Goal: Task Accomplishment & Management: Complete application form

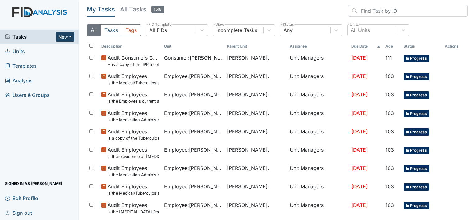
click at [69, 38] on button "New" at bounding box center [65, 37] width 19 height 10
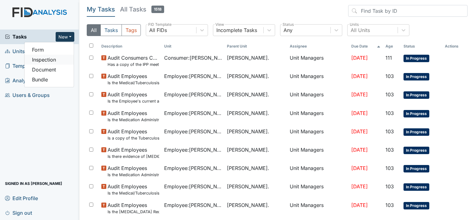
click at [64, 57] on link "Inspection" at bounding box center [49, 60] width 49 height 10
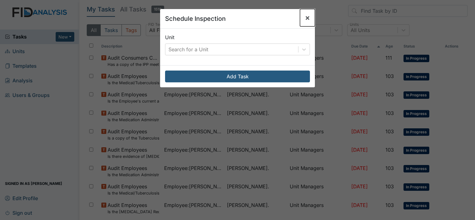
click at [305, 17] on span "×" at bounding box center [307, 17] width 5 height 9
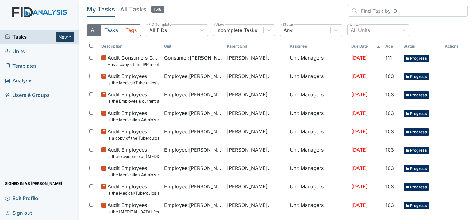
click at [71, 36] on button "New" at bounding box center [65, 37] width 19 height 10
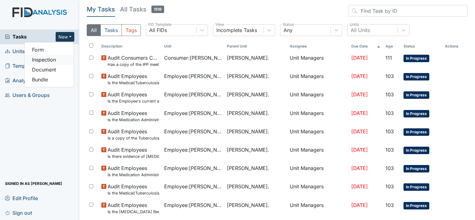
click at [60, 59] on link "Inspection" at bounding box center [49, 60] width 49 height 10
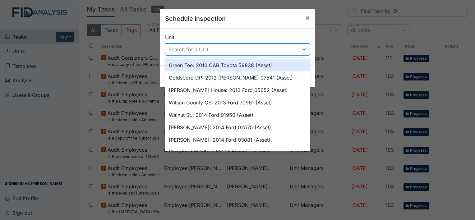
click at [185, 46] on div "Search for a Unit" at bounding box center [189, 49] width 40 height 7
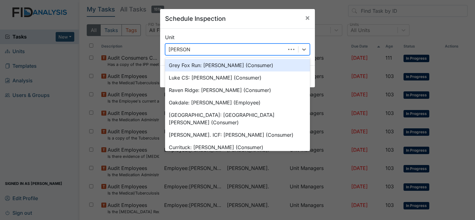
type input "William st"
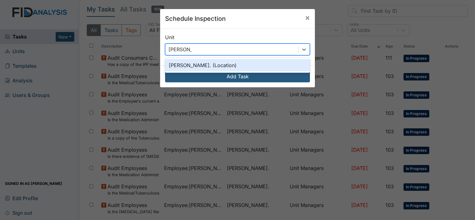
click at [201, 64] on div "William St. (Location)" at bounding box center [237, 65] width 145 height 12
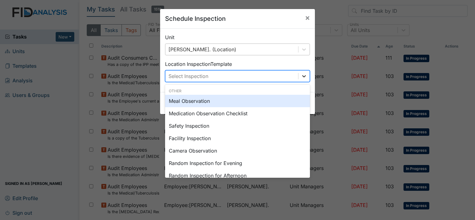
click at [304, 77] on icon at bounding box center [304, 76] width 6 height 6
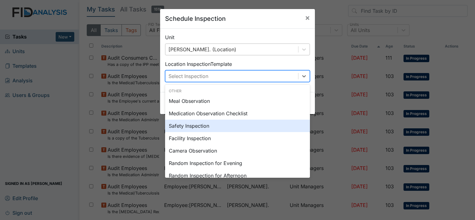
click at [274, 128] on div "Safety Inspection" at bounding box center [237, 126] width 145 height 12
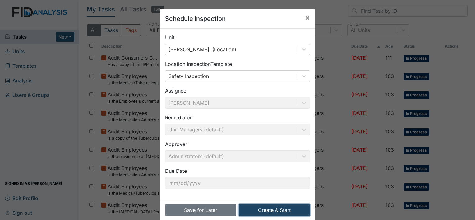
click at [296, 209] on button "Create & Start" at bounding box center [274, 210] width 71 height 12
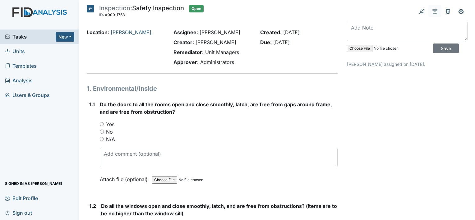
click at [100, 132] on input "No" at bounding box center [102, 132] width 4 height 4
radio input "true"
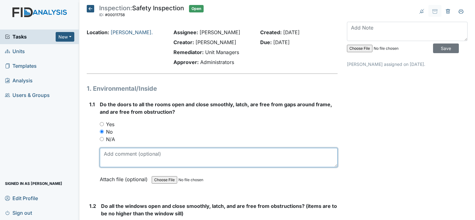
click at [116, 155] on textarea at bounding box center [219, 157] width 238 height 19
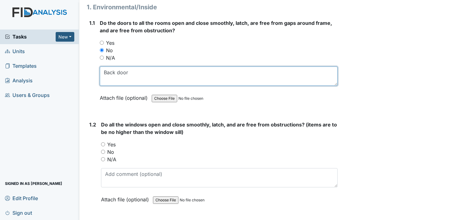
scroll to position [91, 0]
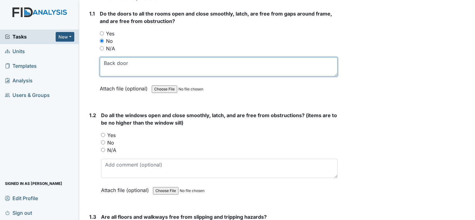
type textarea "Back door"
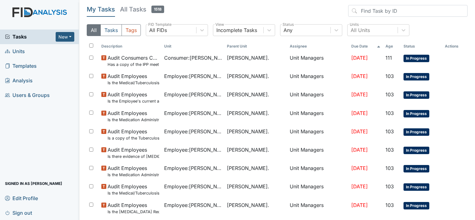
click at [25, 51] on link "Units" at bounding box center [39, 51] width 79 height 15
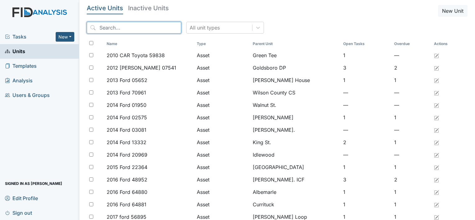
click at [101, 27] on input "search" at bounding box center [134, 28] width 95 height 12
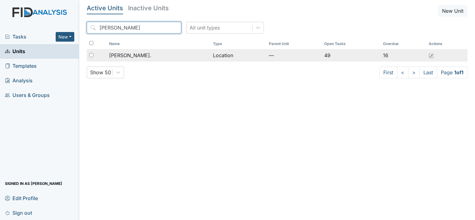
type input "William St"
click at [127, 52] on span "[PERSON_NAME]." at bounding box center [130, 55] width 42 height 7
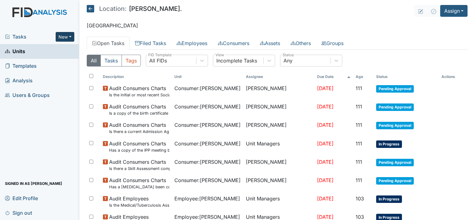
click at [71, 36] on button "New" at bounding box center [65, 37] width 19 height 10
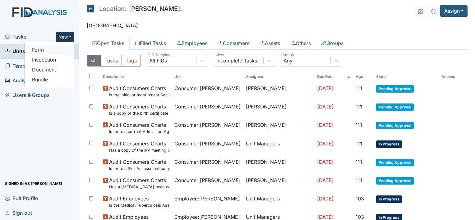
click at [52, 48] on link "Form" at bounding box center [49, 50] width 49 height 10
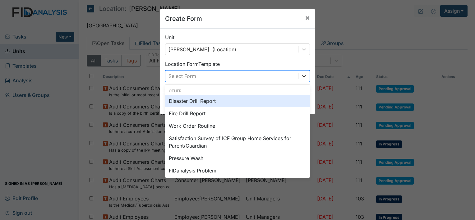
click at [304, 78] on icon at bounding box center [304, 76] width 6 height 6
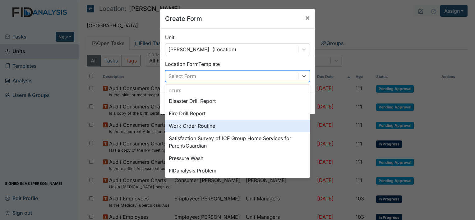
click at [254, 124] on div "Work Order Routine" at bounding box center [237, 126] width 145 height 12
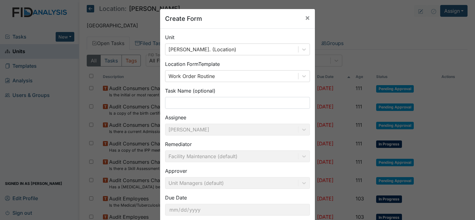
click at [254, 124] on div "Assignee Tischa Sharp" at bounding box center [237, 125] width 145 height 22
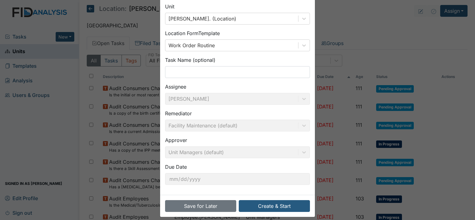
scroll to position [36, 0]
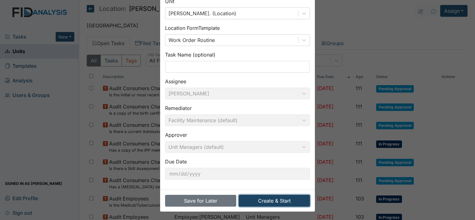
click at [269, 202] on button "Create & Start" at bounding box center [274, 201] width 71 height 12
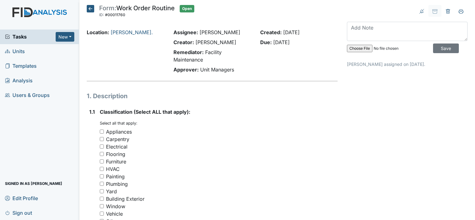
click at [91, 7] on icon at bounding box center [90, 8] width 7 height 7
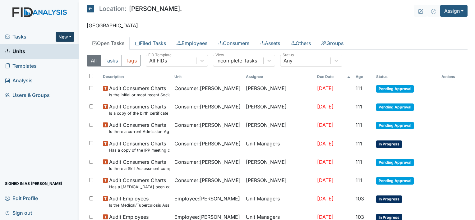
click at [69, 36] on button "New" at bounding box center [65, 37] width 19 height 10
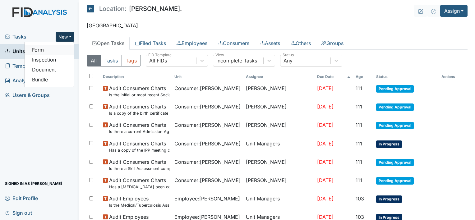
click at [61, 53] on link "Form" at bounding box center [49, 50] width 49 height 10
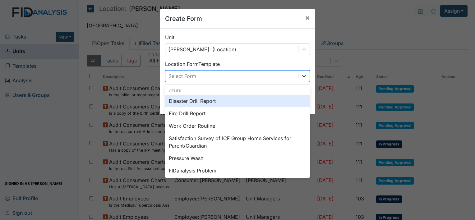
click at [302, 74] on icon at bounding box center [304, 76] width 6 height 6
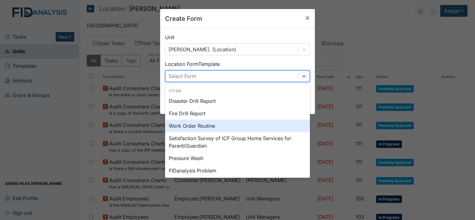
click at [241, 122] on div "Work Order Routine" at bounding box center [237, 126] width 145 height 12
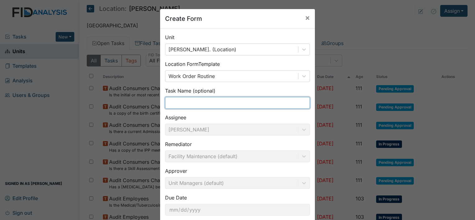
click at [242, 100] on input "text" at bounding box center [237, 103] width 145 height 12
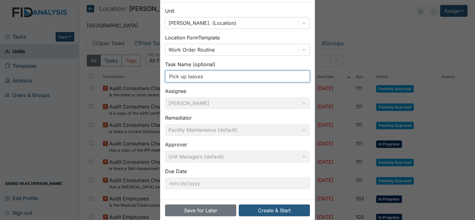
scroll to position [36, 0]
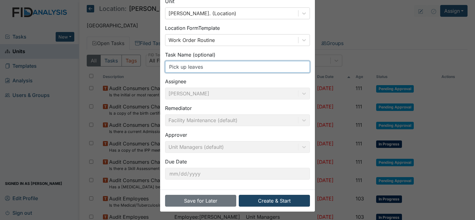
type input "Pick up leaves"
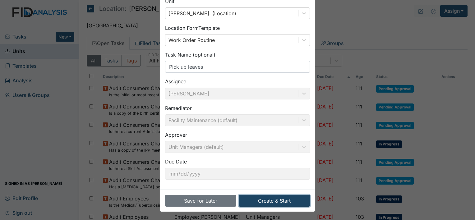
click at [269, 204] on button "Create & Start" at bounding box center [274, 201] width 71 height 12
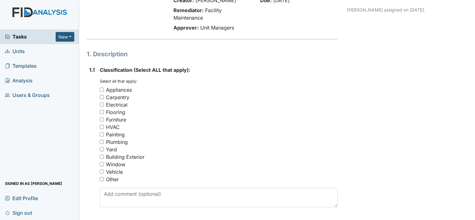
scroll to position [56, 0]
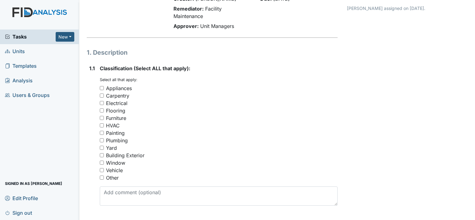
click at [103, 147] on input "Yard" at bounding box center [102, 148] width 4 height 4
checkbox input "true"
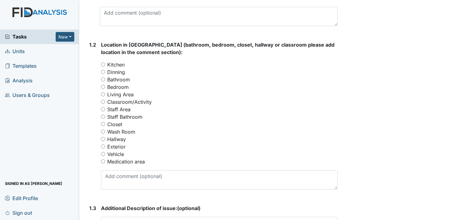
scroll to position [236, 0]
click at [105, 146] on input "Exterior" at bounding box center [103, 146] width 4 height 4
radio input "true"
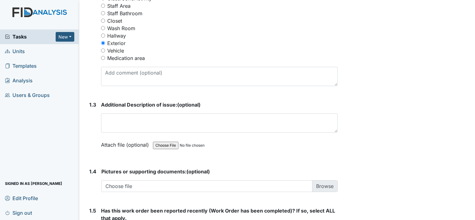
scroll to position [342, 0]
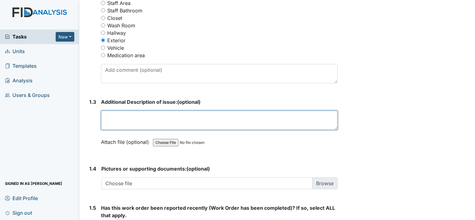
click at [151, 119] on textarea at bounding box center [219, 120] width 237 height 19
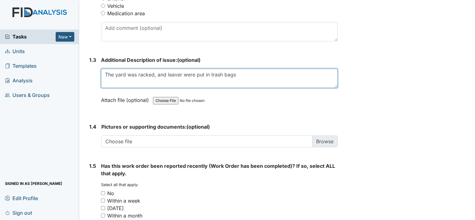
scroll to position [390, 0]
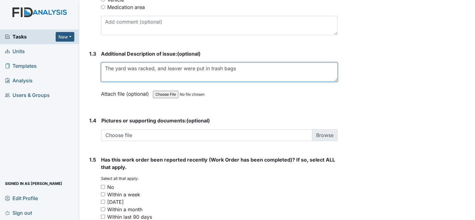
click at [183, 70] on textarea "The yard was racked, and leaver were put in trash bags" at bounding box center [219, 72] width 237 height 19
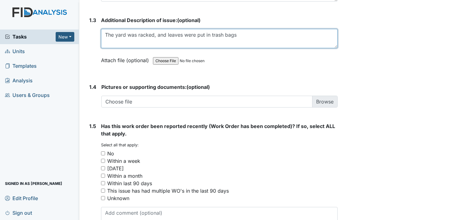
type textarea "The yard was racked, and leaves were put in trash bags"
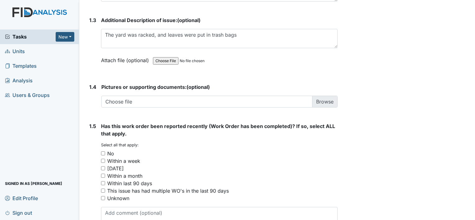
click at [104, 153] on input "No" at bounding box center [103, 154] width 4 height 4
checkbox input "true"
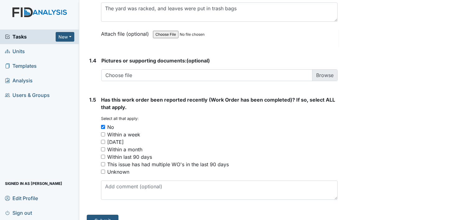
scroll to position [461, 0]
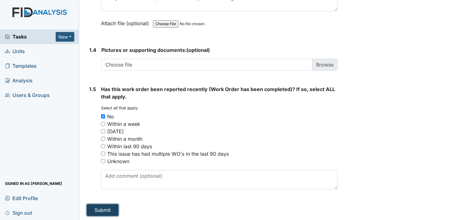
click at [103, 211] on button "Submit" at bounding box center [103, 210] width 32 height 12
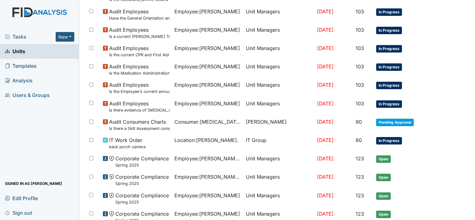
scroll to position [355, 0]
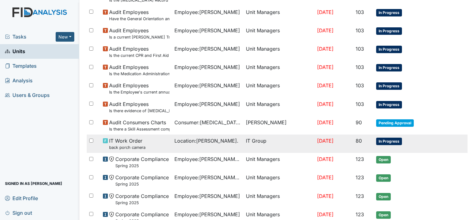
click at [214, 143] on span "Location : William St." at bounding box center [207, 140] width 64 height 7
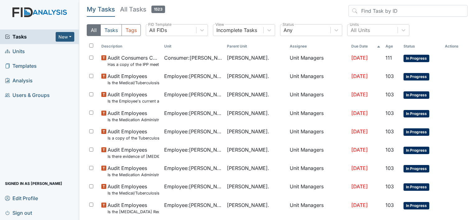
click at [24, 54] on span "Units" at bounding box center [15, 52] width 20 height 10
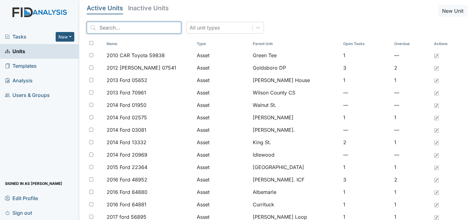
click at [100, 27] on input "search" at bounding box center [134, 28] width 95 height 12
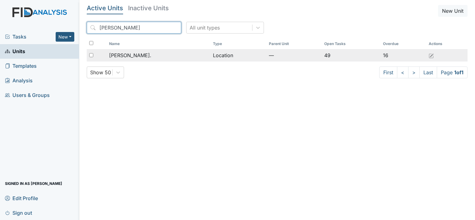
type input "William St"
click at [132, 54] on span "[PERSON_NAME]." at bounding box center [130, 55] width 42 height 7
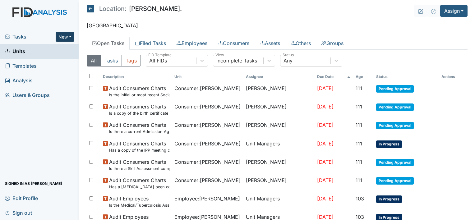
click at [70, 36] on button "New" at bounding box center [65, 37] width 19 height 10
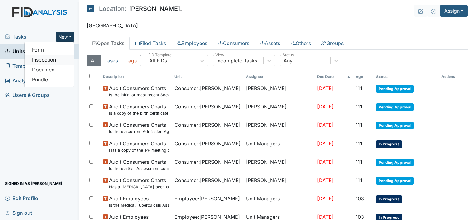
click at [67, 57] on link "Inspection" at bounding box center [49, 60] width 49 height 10
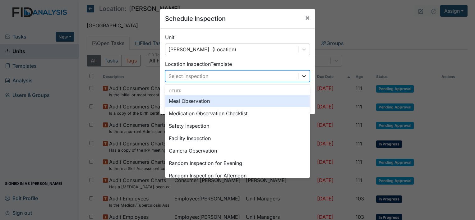
click at [302, 75] on icon at bounding box center [304, 76] width 6 height 6
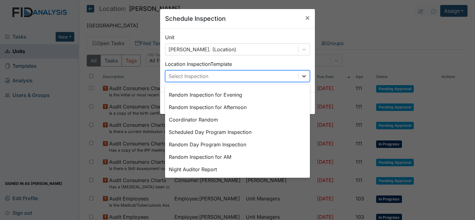
scroll to position [70, 0]
click at [225, 157] on div "Random Inspection for AM" at bounding box center [237, 156] width 145 height 12
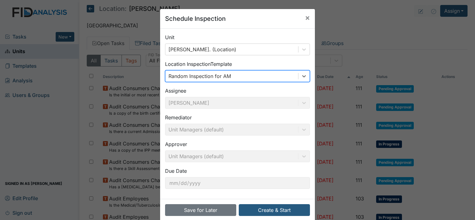
scroll to position [10, 0]
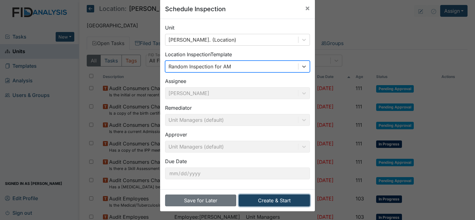
click at [271, 203] on button "Create & Start" at bounding box center [274, 201] width 71 height 12
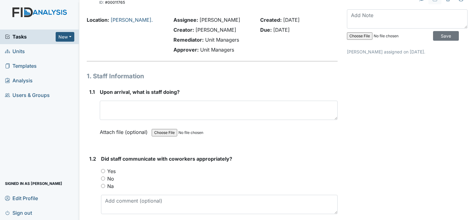
scroll to position [13, 0]
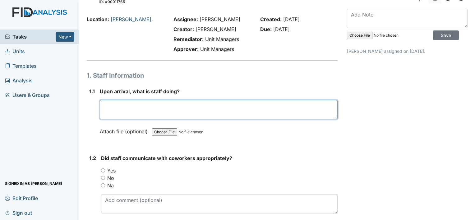
click at [273, 113] on textarea at bounding box center [219, 109] width 238 height 19
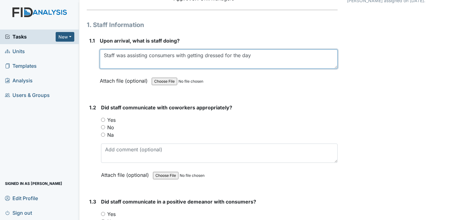
scroll to position [74, 0]
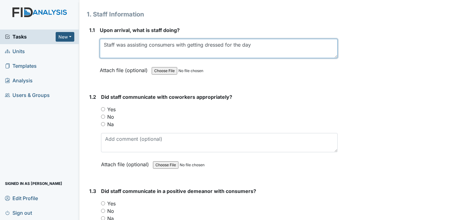
type textarea "Staff was assisting consumers with getting dressed for the day"
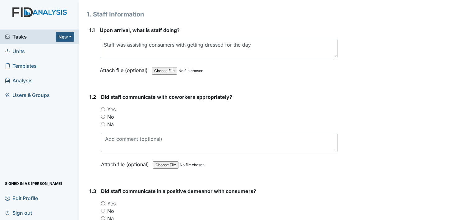
click at [103, 108] on input "Yes" at bounding box center [103, 109] width 4 height 4
radio input "true"
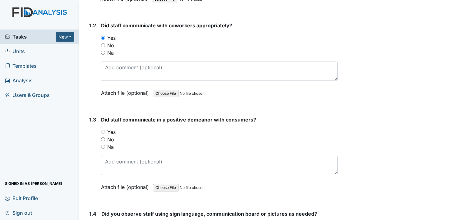
scroll to position [150, 0]
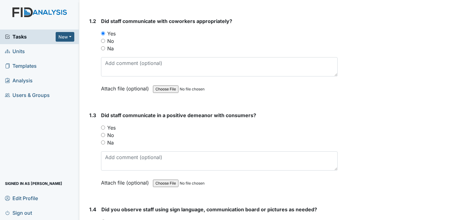
click at [104, 127] on input "Yes" at bounding box center [103, 128] width 4 height 4
radio input "true"
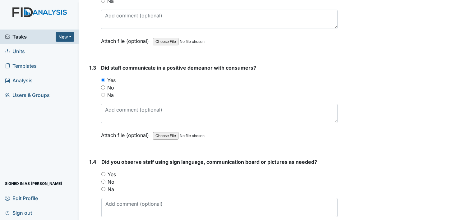
scroll to position [203, 0]
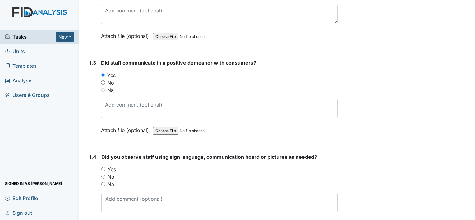
click at [103, 184] on input "Na" at bounding box center [103, 184] width 4 height 4
radio input "true"
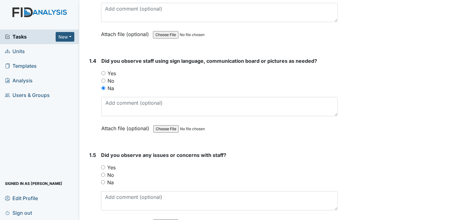
scroll to position [306, 0]
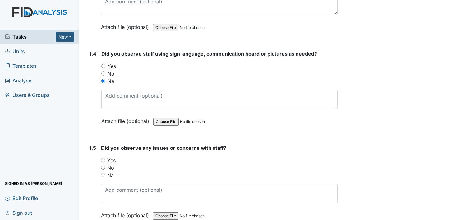
click at [103, 167] on input "No" at bounding box center [103, 168] width 4 height 4
radio input "true"
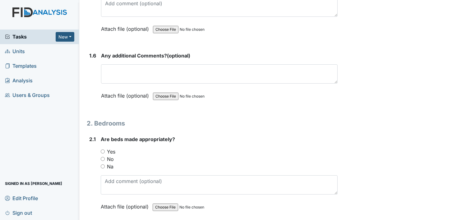
scroll to position [493, 0]
click at [102, 157] on input "No" at bounding box center [103, 159] width 4 height 4
radio input "true"
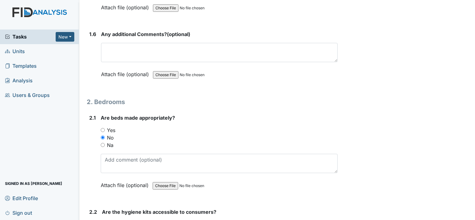
click at [103, 128] on input "Yes" at bounding box center [103, 130] width 4 height 4
radio input "true"
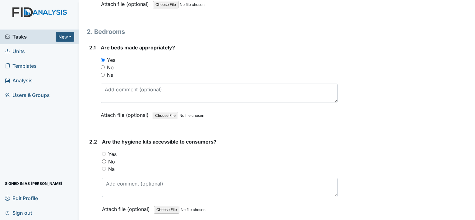
click at [103, 152] on input "Yes" at bounding box center [104, 154] width 4 height 4
radio input "true"
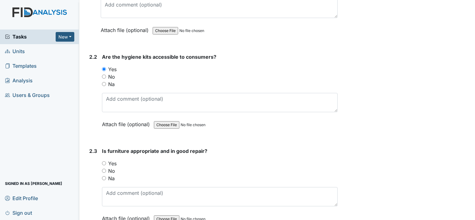
scroll to position [672, 0]
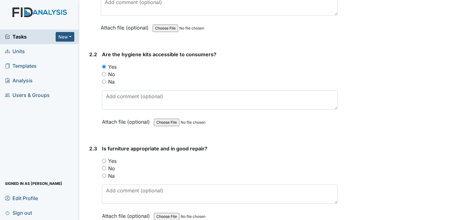
click at [103, 167] on input "No" at bounding box center [104, 168] width 4 height 4
radio input "true"
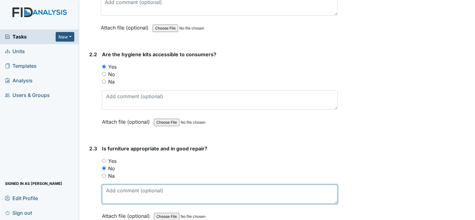
click at [117, 192] on textarea at bounding box center [220, 194] width 236 height 19
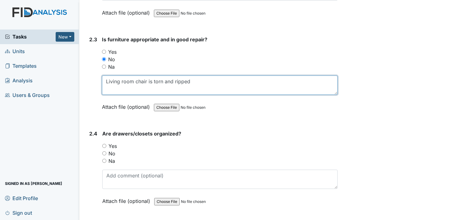
scroll to position [782, 0]
type textarea "Living room chair is torn and ripped"
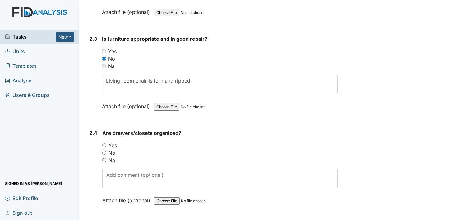
click at [104, 143] on input "Yes" at bounding box center [104, 145] width 4 height 4
radio input "true"
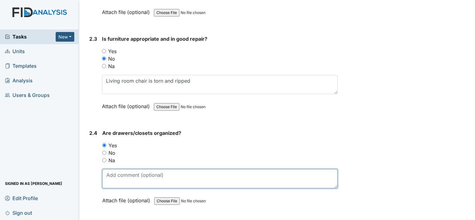
click at [119, 174] on textarea at bounding box center [220, 178] width 236 height 19
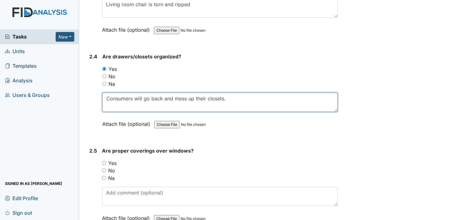
scroll to position [860, 0]
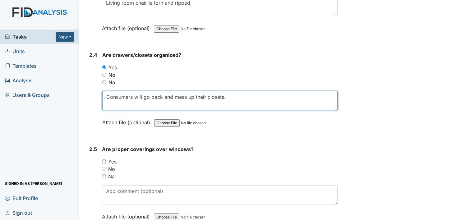
type textarea "Consumers will go back and mess up their closets."
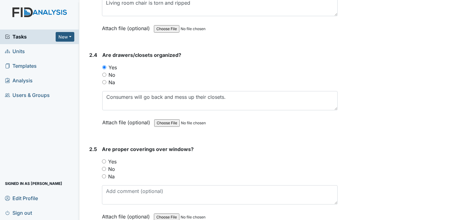
click at [104, 175] on input "Na" at bounding box center [104, 177] width 4 height 4
radio input "true"
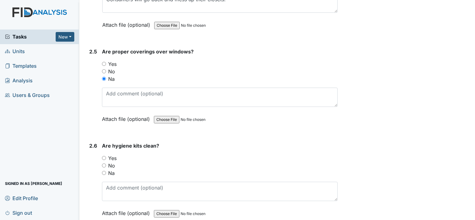
click at [104, 156] on input "Yes" at bounding box center [104, 158] width 4 height 4
radio input "true"
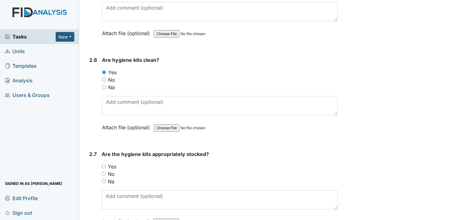
scroll to position [1044, 0]
click at [103, 164] on input "Yes" at bounding box center [104, 166] width 4 height 4
radio input "true"
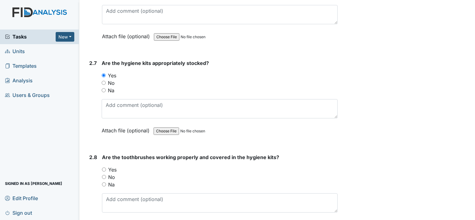
scroll to position [1136, 0]
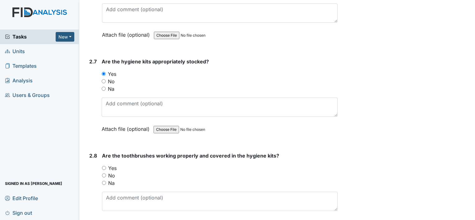
click at [104, 166] on input "Yes" at bounding box center [104, 168] width 4 height 4
radio input "true"
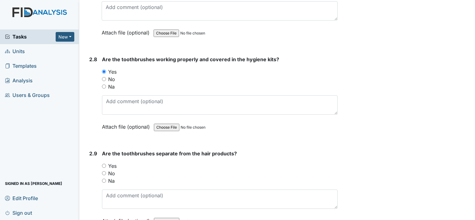
scroll to position [1233, 0]
click at [103, 164] on input "Yes" at bounding box center [104, 166] width 4 height 4
radio input "true"
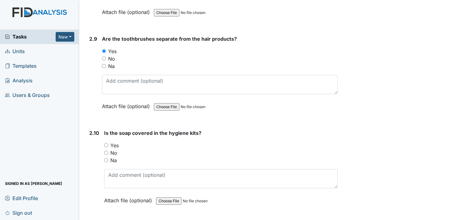
scroll to position [1348, 0]
click at [107, 158] on input "Na" at bounding box center [106, 160] width 4 height 4
radio input "true"
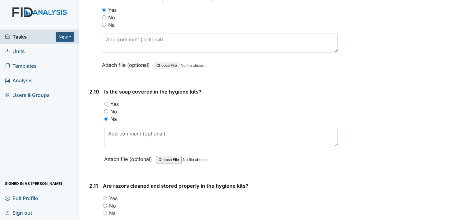
scroll to position [1390, 0]
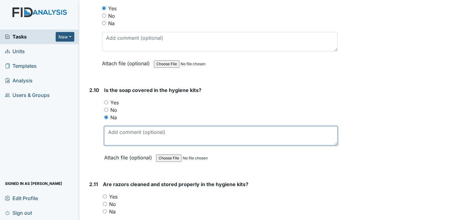
click at [109, 137] on textarea at bounding box center [221, 135] width 234 height 19
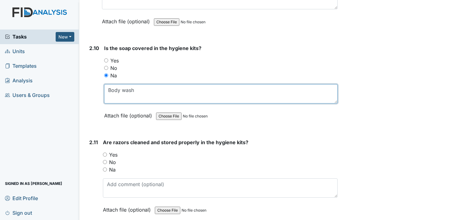
scroll to position [1437, 0]
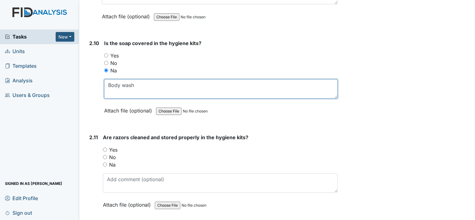
type textarea "Body wash"
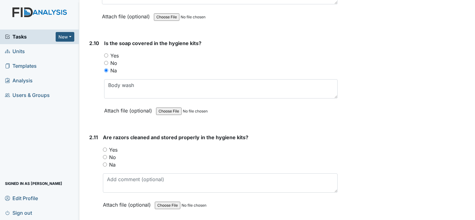
click at [105, 163] on input "Na" at bounding box center [105, 165] width 4 height 4
radio input "true"
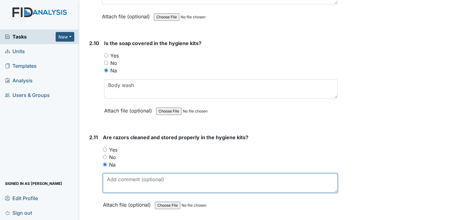
click at [118, 185] on textarea at bounding box center [220, 183] width 235 height 19
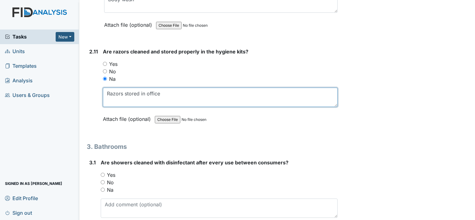
scroll to position [1524, 0]
type textarea "Razors stored in office"
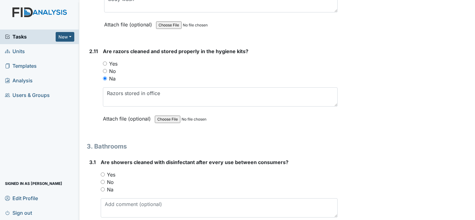
click at [102, 180] on input "No" at bounding box center [103, 182] width 4 height 4
radio input "true"
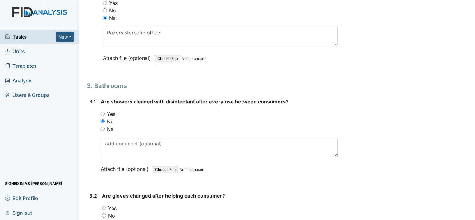
scroll to position [1585, 0]
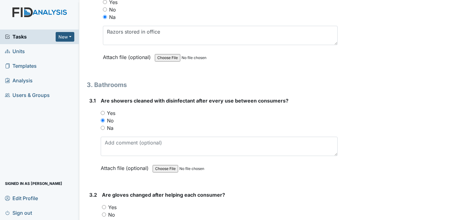
click at [103, 111] on input "Yes" at bounding box center [103, 113] width 4 height 4
radio input "true"
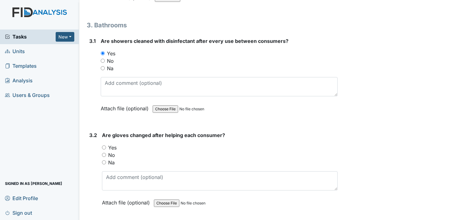
scroll to position [1649, 0]
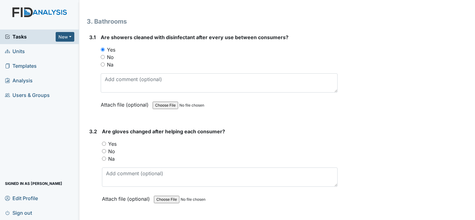
click at [105, 142] on input "Yes" at bounding box center [104, 144] width 4 height 4
radio input "true"
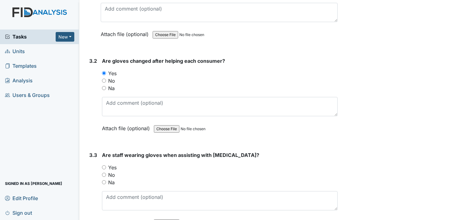
click at [105, 166] on input "Yes" at bounding box center [104, 168] width 4 height 4
radio input "true"
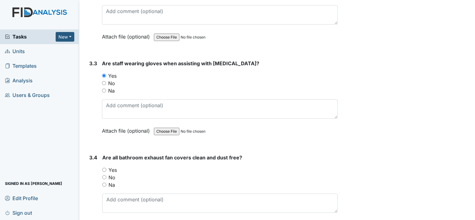
scroll to position [1811, 0]
click at [103, 168] on input "Yes" at bounding box center [104, 170] width 4 height 4
radio input "true"
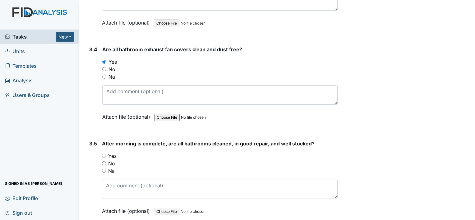
scroll to position [1921, 0]
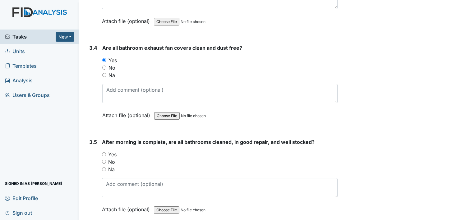
click at [105, 152] on input "Yes" at bounding box center [104, 154] width 4 height 4
radio input "true"
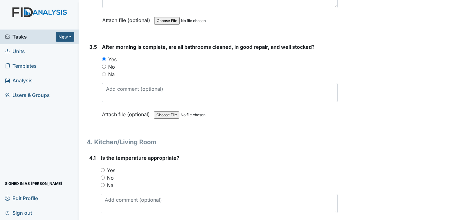
scroll to position [2019, 0]
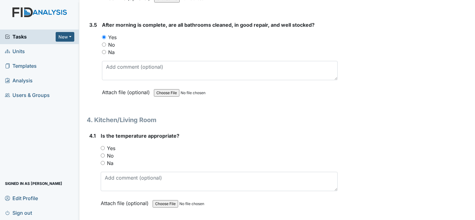
click at [102, 146] on input "Yes" at bounding box center [103, 148] width 4 height 4
radio input "true"
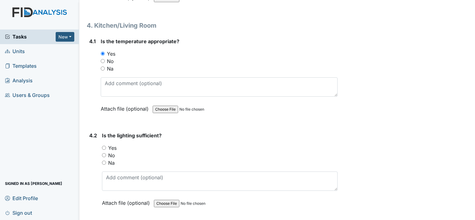
scroll to position [2140, 0]
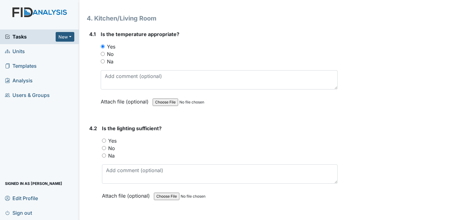
click at [103, 139] on input "Yes" at bounding box center [104, 141] width 4 height 4
radio input "true"
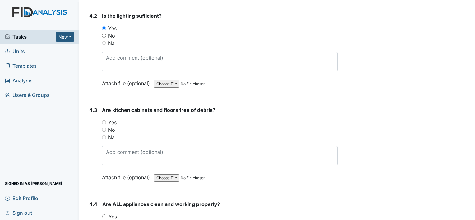
scroll to position [2256, 0]
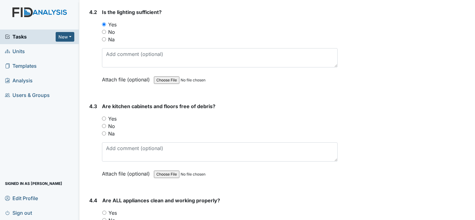
click at [105, 117] on input "Yes" at bounding box center [104, 119] width 4 height 4
radio input "true"
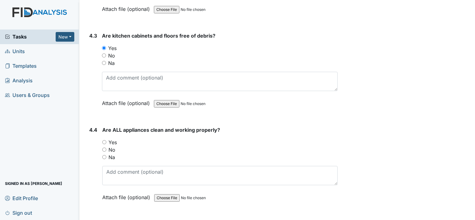
scroll to position [2334, 0]
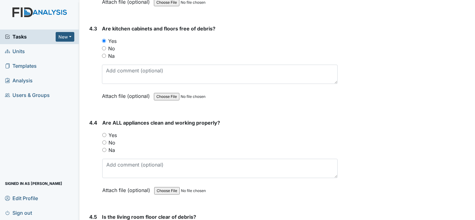
click at [105, 133] on input "Yes" at bounding box center [104, 135] width 4 height 4
radio input "true"
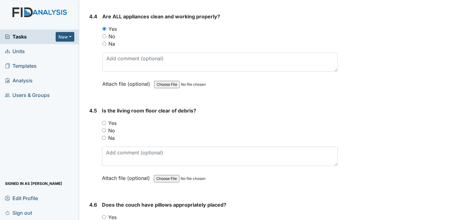
scroll to position [2442, 0]
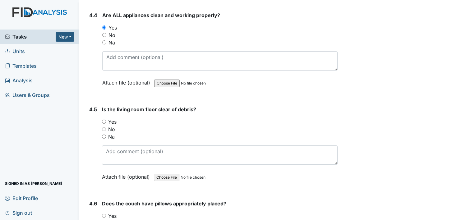
click at [104, 120] on input "Yes" at bounding box center [104, 122] width 4 height 4
radio input "true"
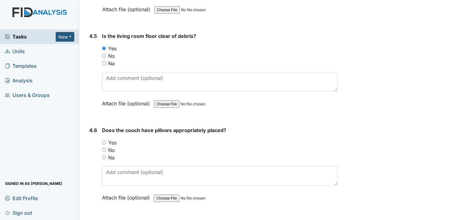
click at [103, 155] on div "Does the couch have pillows appropriately placed? You must select one of the be…" at bounding box center [220, 166] width 236 height 79
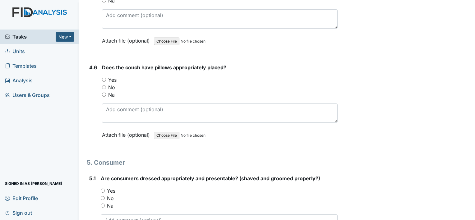
scroll to position [2583, 0]
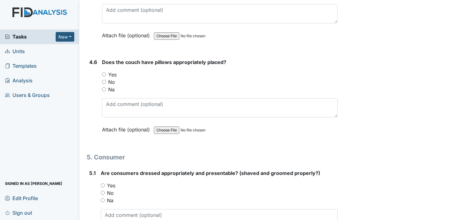
click at [105, 87] on input "Na" at bounding box center [104, 89] width 4 height 4
radio input "true"
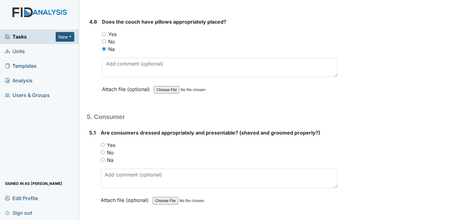
scroll to position [2625, 0]
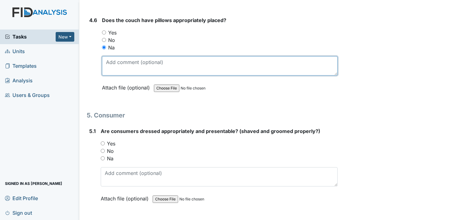
click at [115, 56] on textarea at bounding box center [220, 65] width 236 height 19
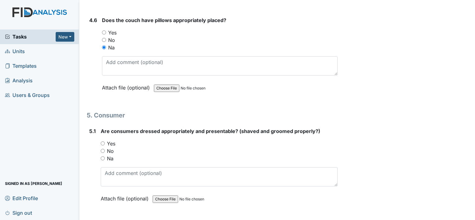
click at [103, 142] on input "Yes" at bounding box center [103, 144] width 4 height 4
radio input "true"
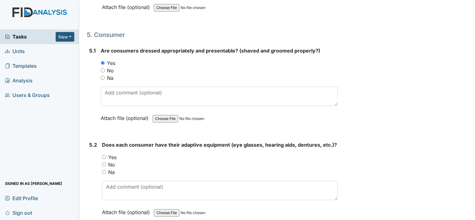
scroll to position [2707, 0]
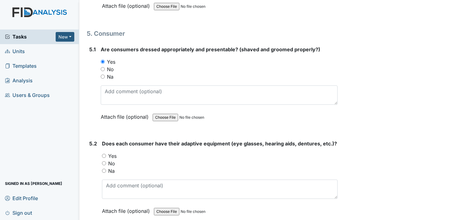
click at [105, 154] on input "Yes" at bounding box center [104, 156] width 4 height 4
radio input "true"
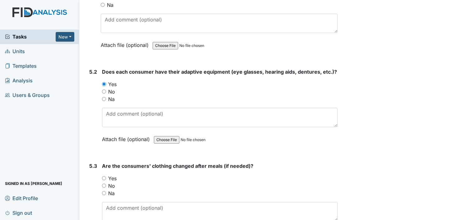
scroll to position [2780, 0]
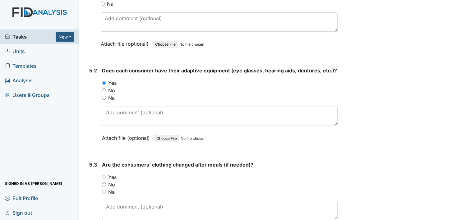
click at [104, 175] on input "Yes" at bounding box center [104, 177] width 4 height 4
radio input "true"
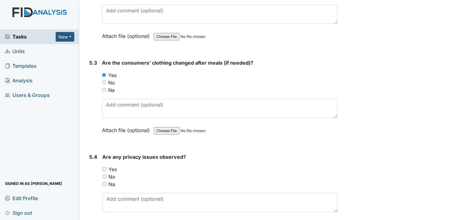
scroll to position [2891, 0]
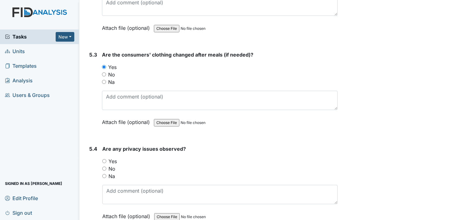
click at [103, 167] on input "No" at bounding box center [104, 169] width 4 height 4
radio input "true"
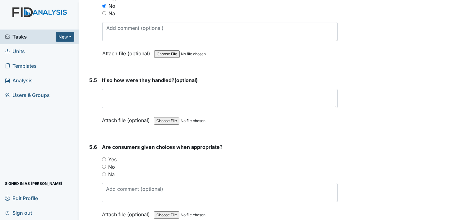
scroll to position [3055, 0]
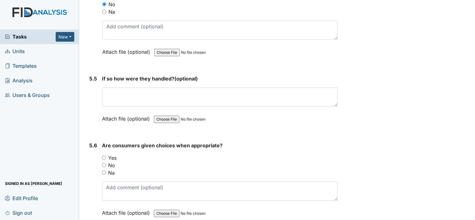
click at [106, 156] on input "Yes" at bounding box center [104, 158] width 4 height 4
radio input "true"
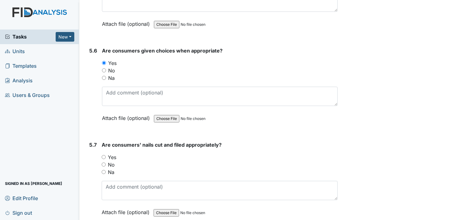
scroll to position [3151, 0]
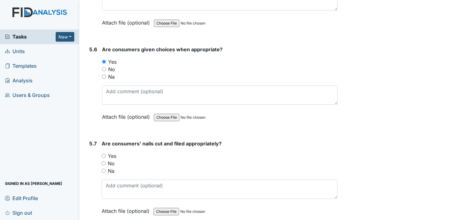
click at [105, 154] on input "Yes" at bounding box center [104, 156] width 4 height 4
radio input "true"
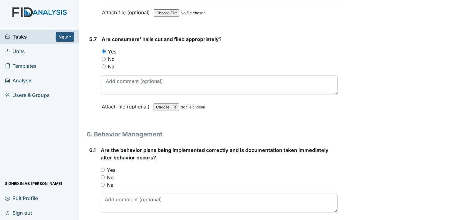
scroll to position [3262, 0]
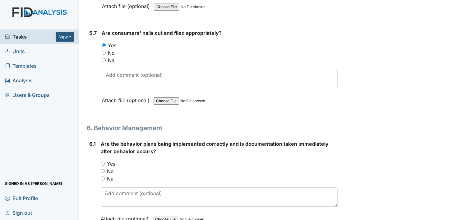
click at [101, 169] on input "No" at bounding box center [103, 171] width 4 height 4
radio input "true"
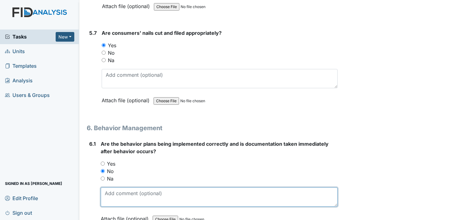
click at [111, 188] on textarea at bounding box center [219, 197] width 237 height 19
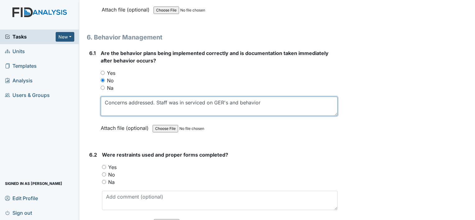
scroll to position [3354, 0]
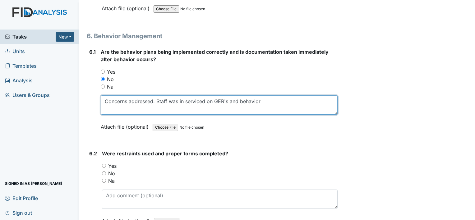
type textarea "Concerns addressed. Staff was in serviced on GER's and behavior"
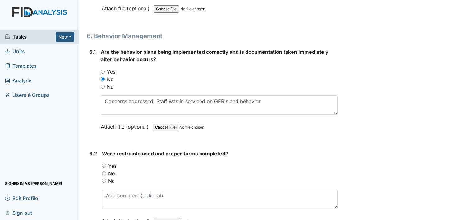
click at [104, 179] on input "Na" at bounding box center [104, 181] width 4 height 4
radio input "true"
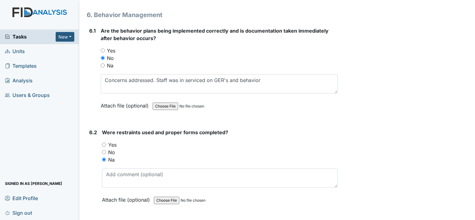
scroll to position [3379, 0]
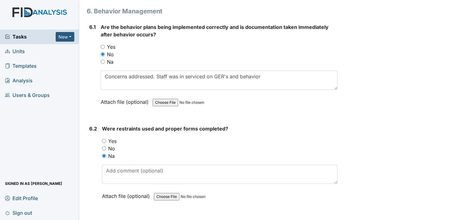
click at [103, 45] on input "Yes" at bounding box center [103, 47] width 4 height 4
radio input "true"
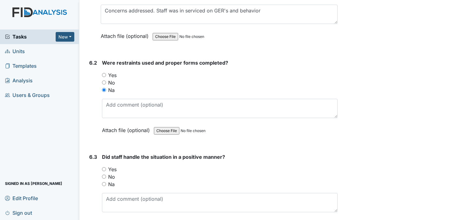
scroll to position [3447, 0]
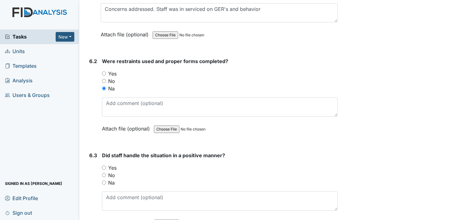
click at [104, 181] on input "Na" at bounding box center [104, 183] width 4 height 4
radio input "true"
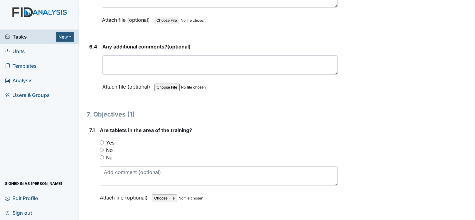
scroll to position [3651, 0]
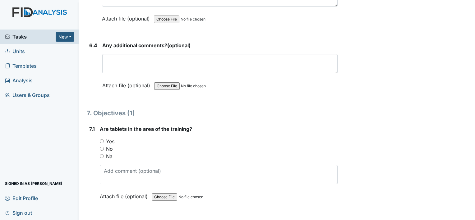
click at [101, 147] on input "No" at bounding box center [102, 149] width 4 height 4
radio input "true"
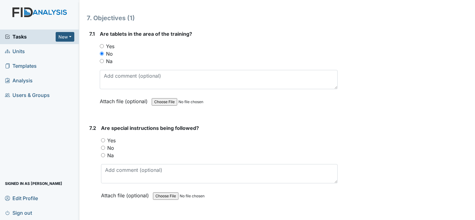
scroll to position [3748, 0]
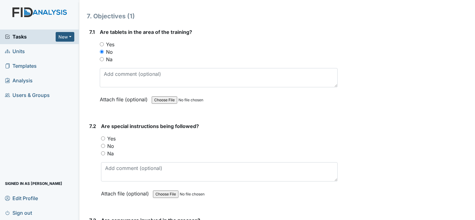
click at [103, 137] on input "Yes" at bounding box center [103, 139] width 4 height 4
radio input "true"
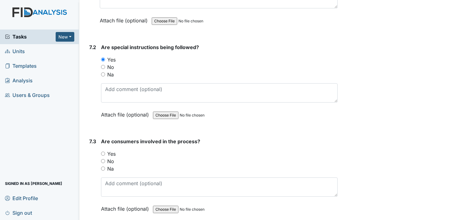
scroll to position [3828, 0]
click at [102, 151] on input "Yes" at bounding box center [103, 153] width 4 height 4
radio input "true"
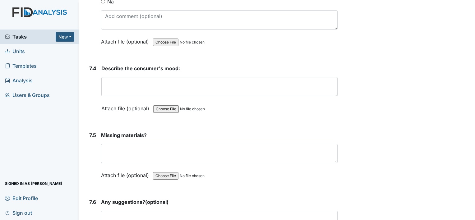
scroll to position [3995, 0]
click at [114, 101] on label "Attach file (optional)" at bounding box center [126, 106] width 50 height 11
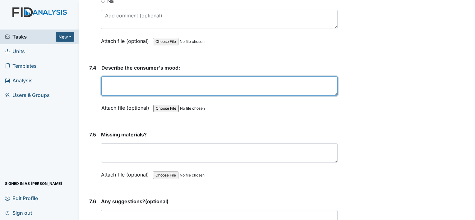
click at [120, 82] on textarea at bounding box center [219, 86] width 236 height 19
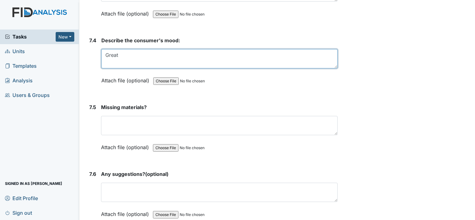
scroll to position [4024, 0]
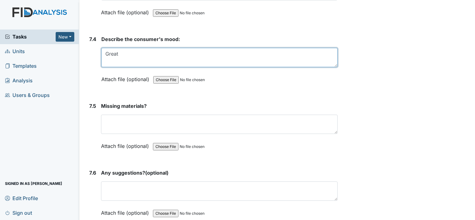
type textarea "Great"
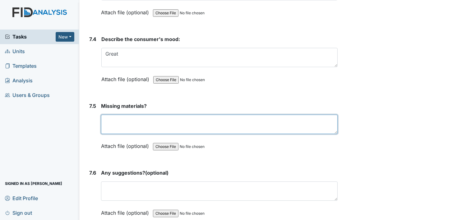
click at [111, 115] on textarea at bounding box center [219, 124] width 237 height 19
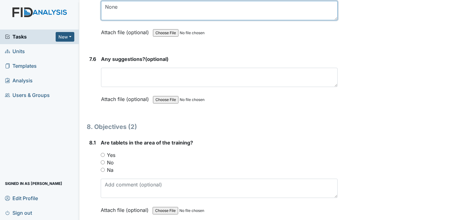
scroll to position [4139, 0]
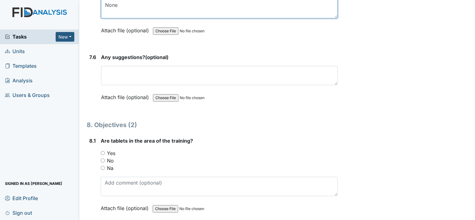
type textarea "None"
click at [102, 151] on input "Yes" at bounding box center [103, 153] width 4 height 4
radio input "true"
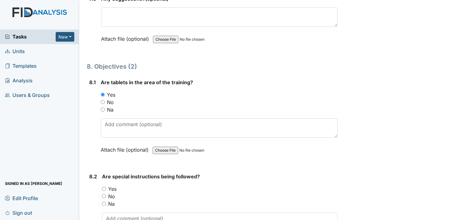
scroll to position [4207, 0]
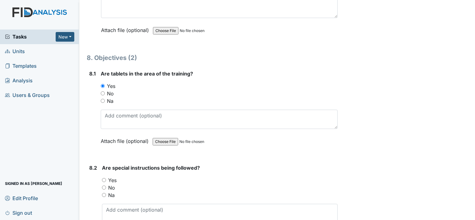
click at [105, 178] on input "Yes" at bounding box center [104, 180] width 4 height 4
radio input "true"
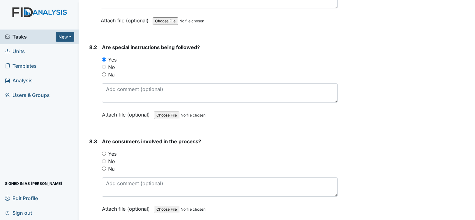
scroll to position [4335, 0]
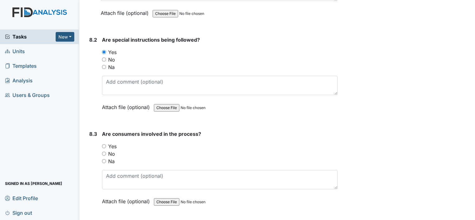
click at [103, 144] on input "Yes" at bounding box center [104, 146] width 4 height 4
radio input "true"
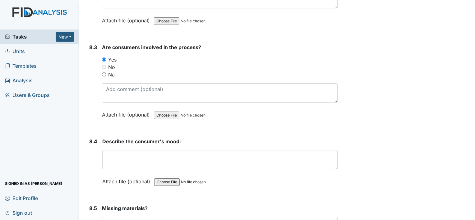
scroll to position [4423, 0]
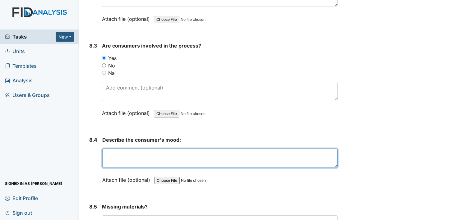
click at [115, 149] on textarea at bounding box center [220, 158] width 236 height 19
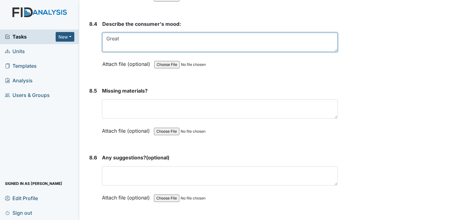
scroll to position [4540, 0]
type textarea "Great"
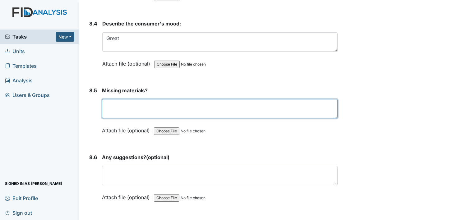
click at [115, 99] on textarea at bounding box center [220, 108] width 236 height 19
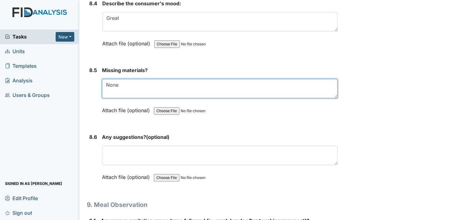
scroll to position [4560, 0]
type textarea "None"
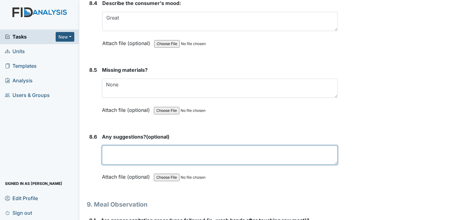
click at [113, 146] on textarea at bounding box center [220, 155] width 236 height 19
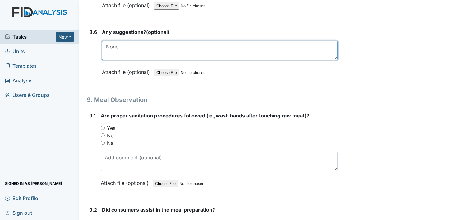
scroll to position [4665, 0]
type textarea "None"
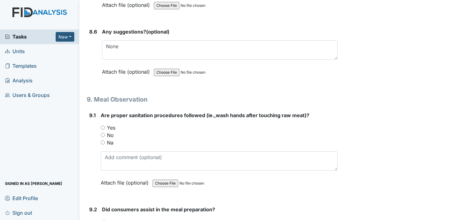
click at [102, 126] on input "Yes" at bounding box center [103, 128] width 4 height 4
radio input "true"
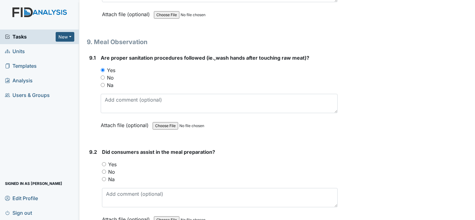
scroll to position [4723, 0]
click at [105, 162] on input "Yes" at bounding box center [104, 164] width 4 height 4
radio input "true"
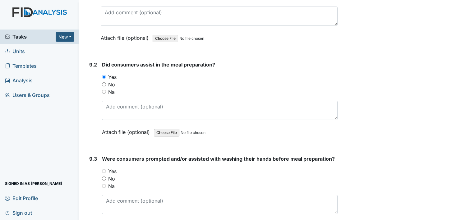
scroll to position [4812, 0]
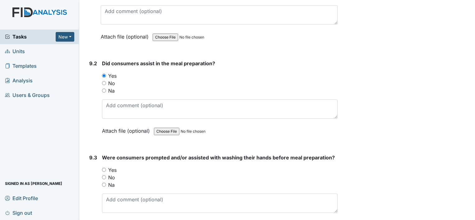
click at [102, 168] on input "Yes" at bounding box center [104, 170] width 4 height 4
radio input "true"
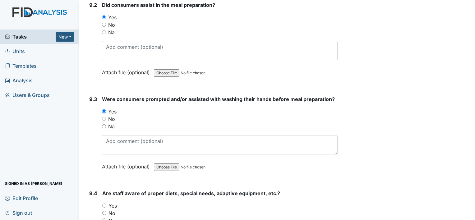
scroll to position [4870, 0]
click at [105, 204] on input "Yes" at bounding box center [104, 206] width 4 height 4
radio input "true"
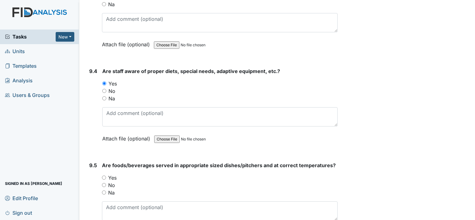
scroll to position [4999, 0]
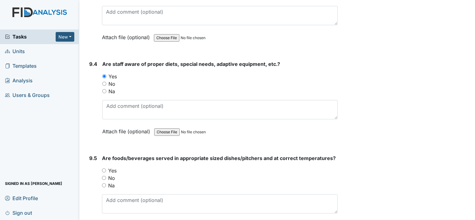
click at [104, 169] on input "Yes" at bounding box center [104, 171] width 4 height 4
radio input "true"
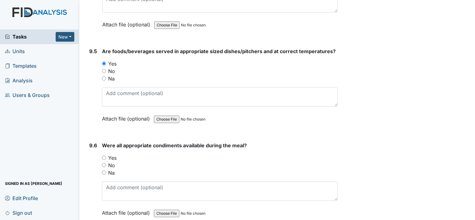
scroll to position [5110, 0]
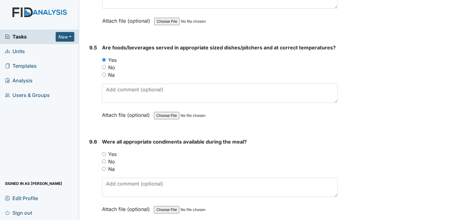
click at [105, 152] on input "Yes" at bounding box center [104, 154] width 4 height 4
radio input "true"
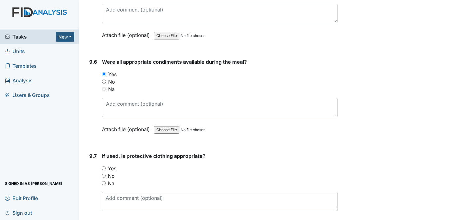
scroll to position [5191, 0]
click at [103, 166] on input "Yes" at bounding box center [104, 168] width 4 height 4
radio input "true"
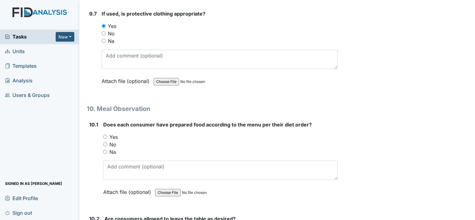
scroll to position [5333, 0]
click at [106, 135] on input "Yes" at bounding box center [105, 137] width 4 height 4
radio input "true"
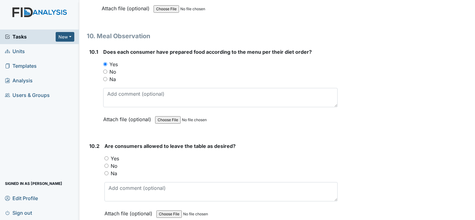
scroll to position [5407, 0]
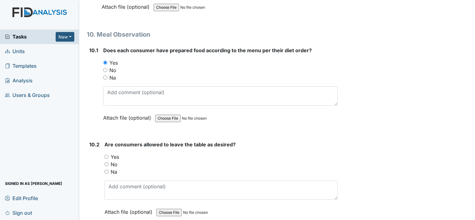
click at [106, 162] on input "No" at bounding box center [107, 164] width 4 height 4
radio input "true"
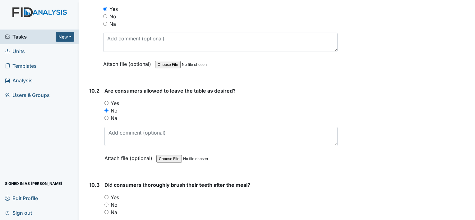
scroll to position [5462, 0]
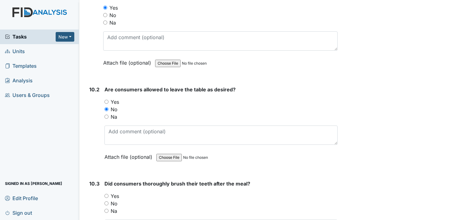
click at [107, 100] on input "Yes" at bounding box center [107, 102] width 4 height 4
radio input "true"
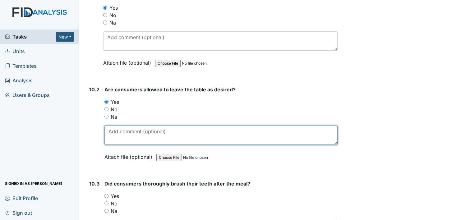
click at [113, 126] on textarea at bounding box center [221, 135] width 233 height 19
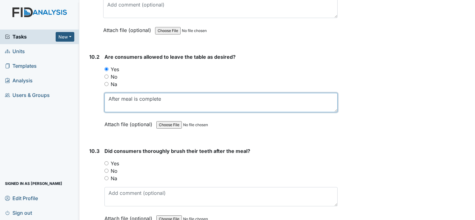
scroll to position [5497, 0]
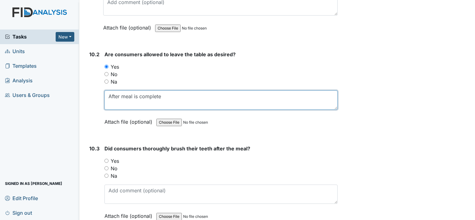
type textarea "After meal is complete"
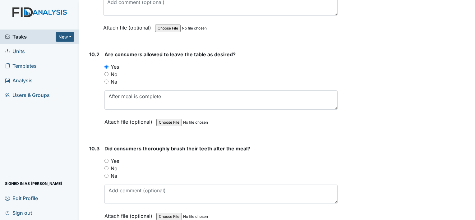
click at [107, 159] on input "Yes" at bounding box center [107, 161] width 4 height 4
radio input "true"
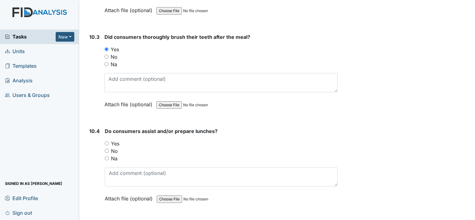
scroll to position [5613, 0]
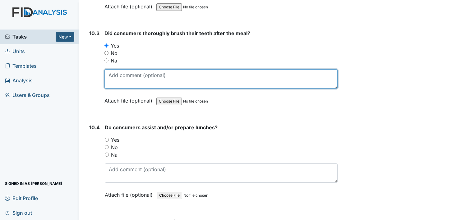
click at [121, 69] on textarea at bounding box center [221, 78] width 233 height 19
type textarea "Or swab."
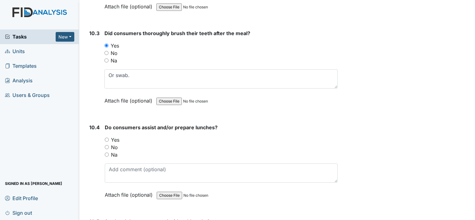
click at [106, 145] on input "No" at bounding box center [107, 147] width 4 height 4
radio input "true"
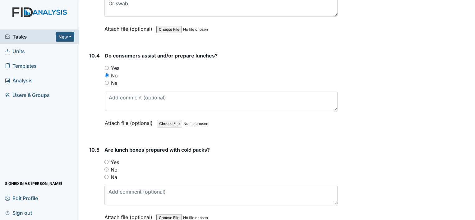
scroll to position [5686, 0]
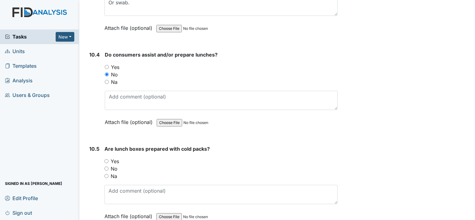
click at [106, 174] on input "Na" at bounding box center [107, 176] width 4 height 4
radio input "true"
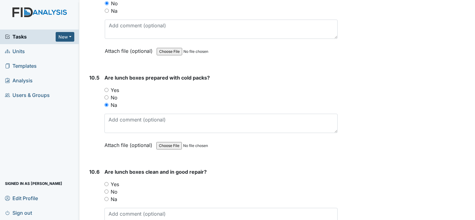
scroll to position [5757, 0]
click at [106, 197] on input "Na" at bounding box center [107, 199] width 4 height 4
radio input "true"
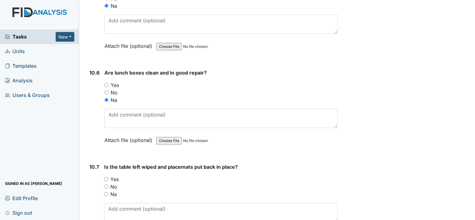
scroll to position [5865, 0]
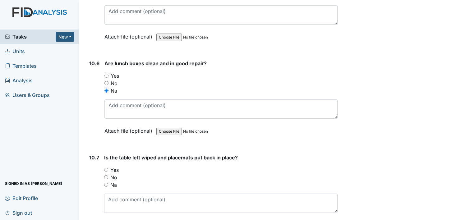
click at [106, 168] on input "Yes" at bounding box center [106, 170] width 4 height 4
radio input "true"
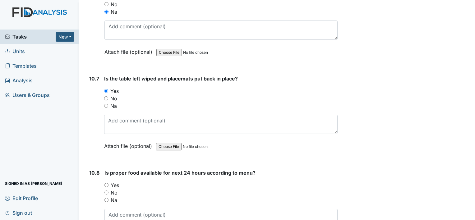
scroll to position [5945, 0]
click at [106, 183] on input "Yes" at bounding box center [107, 185] width 4 height 4
radio input "true"
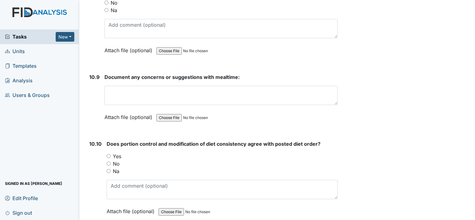
scroll to position [6135, 0]
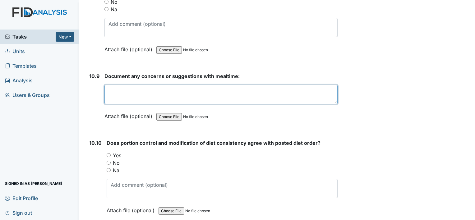
click at [114, 85] on textarea at bounding box center [221, 94] width 233 height 19
type textarea "none"
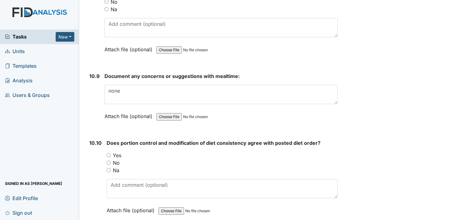
click at [108, 153] on input "Yes" at bounding box center [109, 155] width 4 height 4
radio input "true"
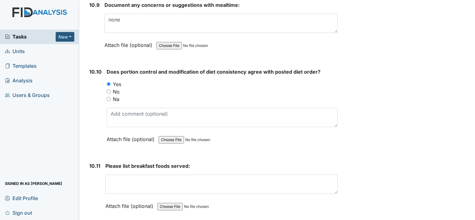
scroll to position [6208, 0]
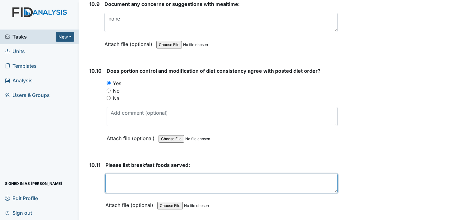
click at [120, 174] on textarea at bounding box center [221, 183] width 232 height 19
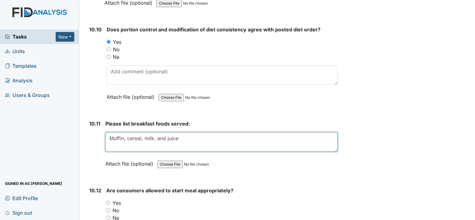
scroll to position [6258, 0]
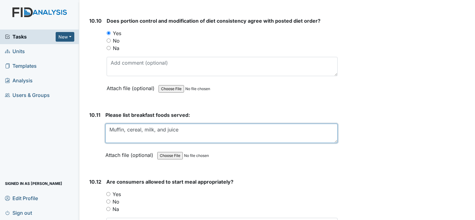
type textarea "Muffin, cereal, milk, and juice"
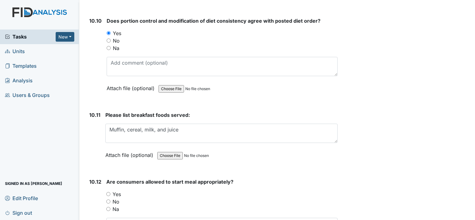
click at [109, 192] on input "Yes" at bounding box center [108, 194] width 4 height 4
radio input "true"
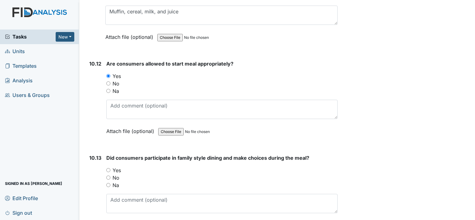
scroll to position [6377, 0]
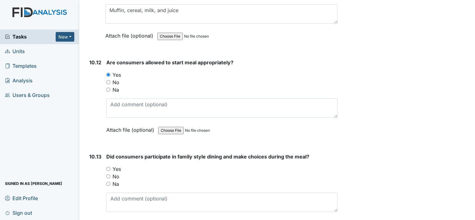
click at [106, 167] on input "Yes" at bounding box center [108, 169] width 4 height 4
radio input "true"
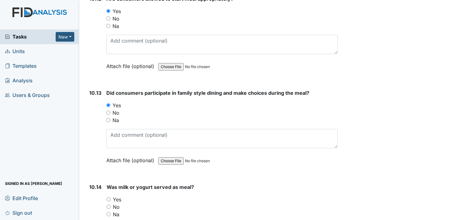
scroll to position [6442, 0]
click at [108, 197] on input "Yes" at bounding box center [109, 199] width 4 height 4
radio input "true"
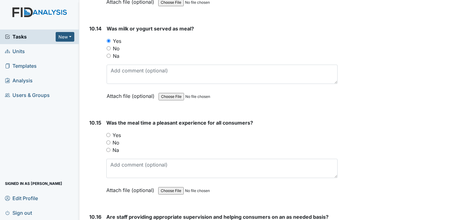
scroll to position [6601, 0]
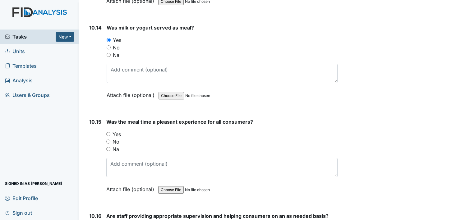
click at [115, 131] on label "Yes" at bounding box center [117, 134] width 8 height 7
click at [110, 132] on input "Yes" at bounding box center [108, 134] width 4 height 4
radio input "true"
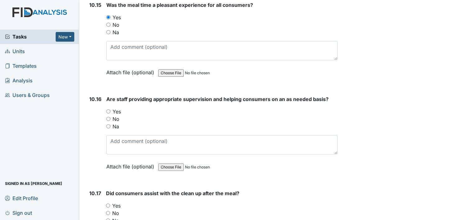
scroll to position [6722, 0]
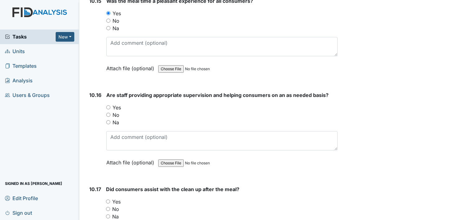
click at [109, 105] on input "Yes" at bounding box center [108, 107] width 4 height 4
radio input "true"
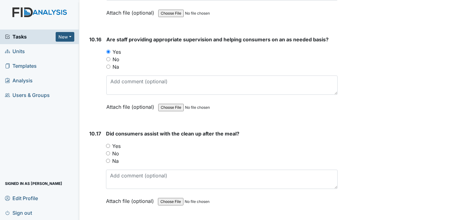
scroll to position [6781, 0]
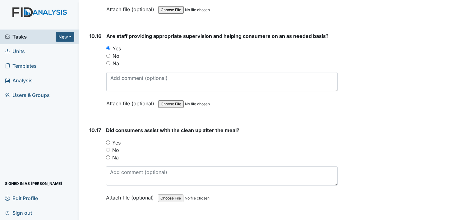
click at [109, 141] on input "Yes" at bounding box center [108, 143] width 4 height 4
radio input "true"
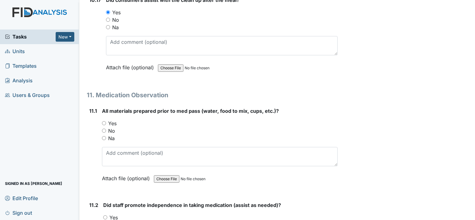
scroll to position [6913, 0]
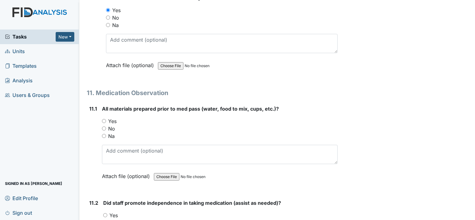
click at [105, 119] on input "Yes" at bounding box center [104, 121] width 4 height 4
radio input "true"
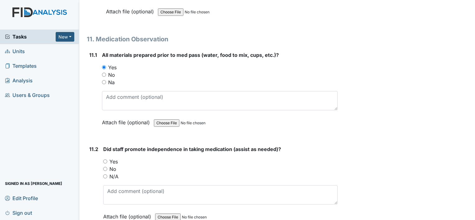
scroll to position [6968, 0]
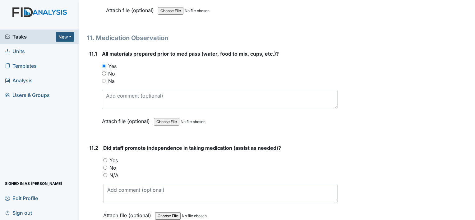
click at [107, 158] on input "Yes" at bounding box center [105, 160] width 4 height 4
radio input "true"
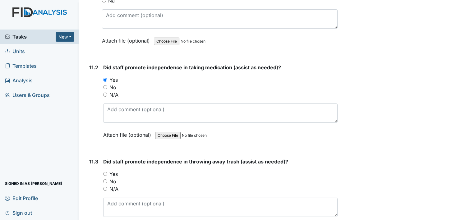
scroll to position [7050, 0]
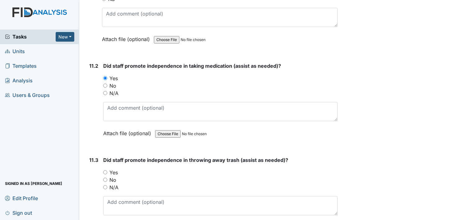
click at [106, 171] on input "Yes" at bounding box center [105, 173] width 4 height 4
radio input "true"
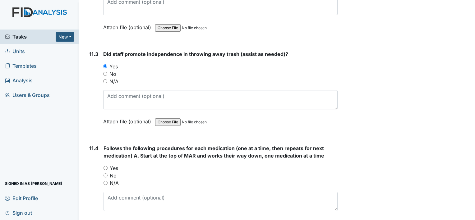
scroll to position [7167, 0]
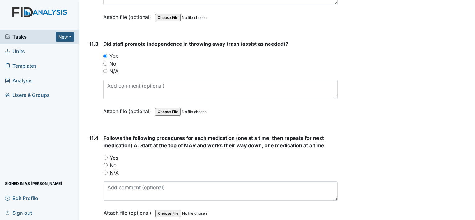
click at [107, 156] on input "Yes" at bounding box center [106, 158] width 4 height 4
radio input "true"
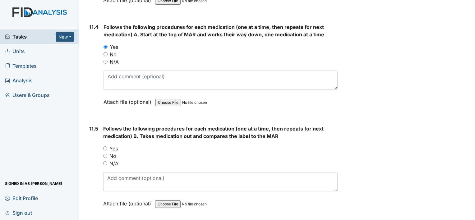
scroll to position [7278, 0]
click at [105, 154] on input "No" at bounding box center [105, 156] width 4 height 4
radio input "true"
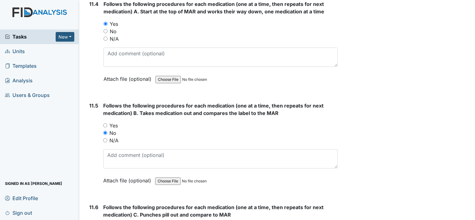
scroll to position [7302, 0]
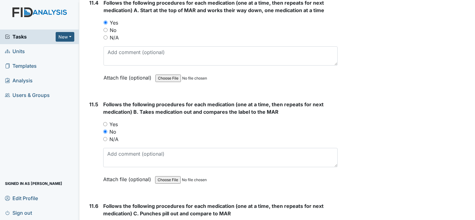
click at [105, 122] on input "Yes" at bounding box center [105, 124] width 4 height 4
radio input "true"
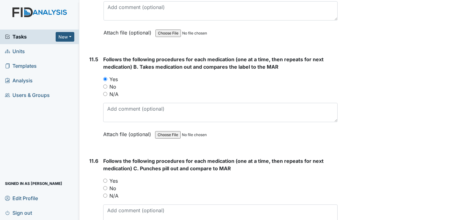
scroll to position [7350, 0]
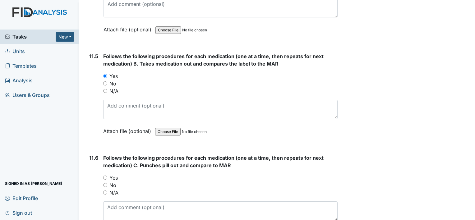
click at [106, 176] on input "Yes" at bounding box center [105, 178] width 4 height 4
radio input "true"
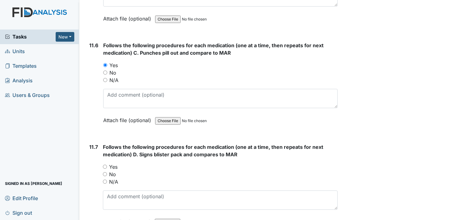
click at [106, 165] on input "Yes" at bounding box center [105, 167] width 4 height 4
radio input "true"
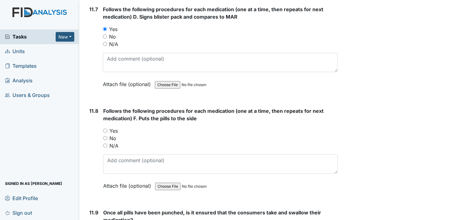
scroll to position [7604, 0]
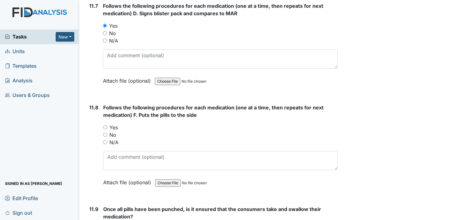
click at [105, 133] on input "No" at bounding box center [105, 135] width 4 height 4
radio input "true"
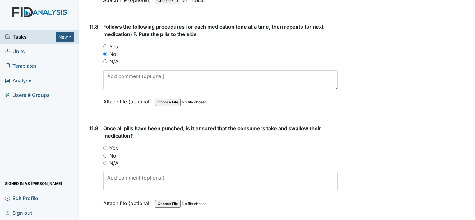
scroll to position [7686, 0]
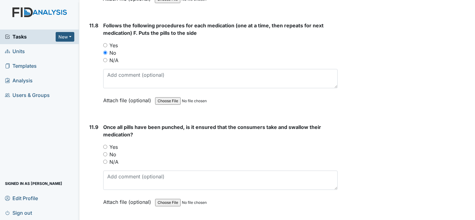
click at [105, 145] on input "Yes" at bounding box center [105, 147] width 4 height 4
radio input "true"
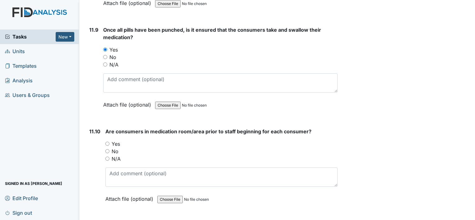
scroll to position [7787, 0]
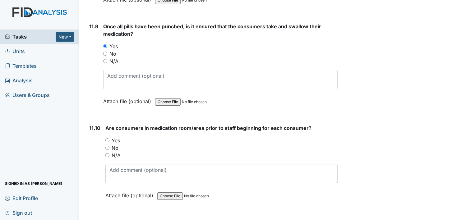
click at [108, 138] on input "Yes" at bounding box center [107, 140] width 4 height 4
radio input "true"
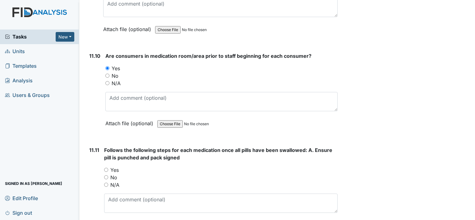
scroll to position [7859, 0]
click at [106, 168] on input "Yes" at bounding box center [106, 170] width 4 height 4
radio input "true"
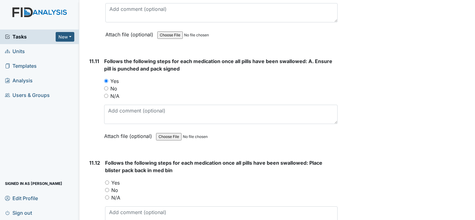
click at [108, 181] on input "Yes" at bounding box center [107, 183] width 4 height 4
radio input "true"
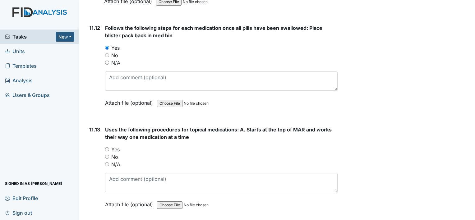
scroll to position [8087, 0]
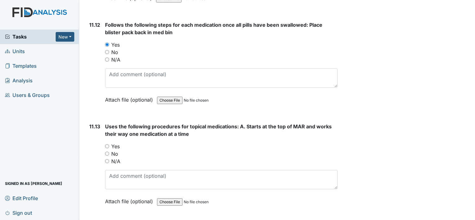
click at [107, 144] on input "Yes" at bounding box center [107, 146] width 4 height 4
radio input "true"
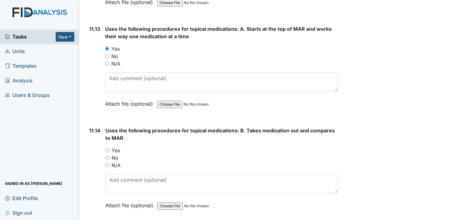
scroll to position [8196, 0]
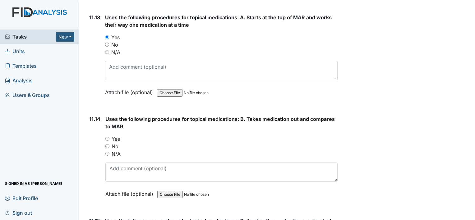
click at [108, 137] on input "Yes" at bounding box center [107, 139] width 4 height 4
radio input "true"
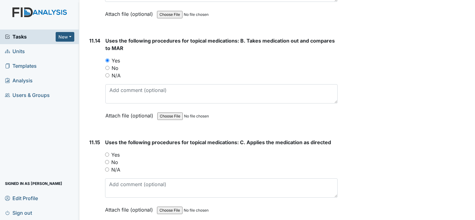
click at [107, 153] on input "Yes" at bounding box center [107, 155] width 4 height 4
radio input "true"
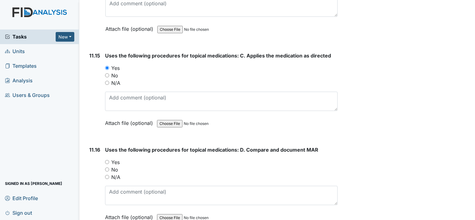
scroll to position [8371, 0]
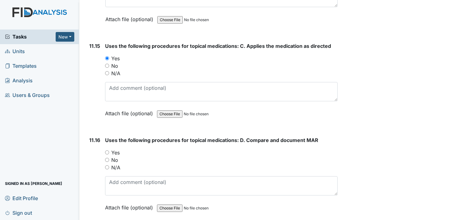
click at [108, 151] on input "Yes" at bounding box center [107, 153] width 4 height 4
radio input "true"
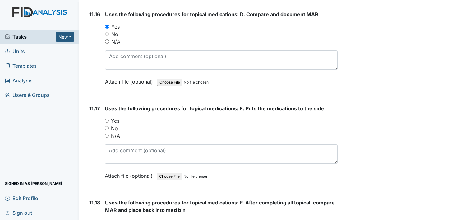
scroll to position [8499, 0]
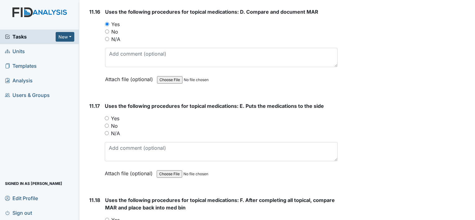
click at [108, 131] on input "N/A" at bounding box center [107, 133] width 4 height 4
radio input "true"
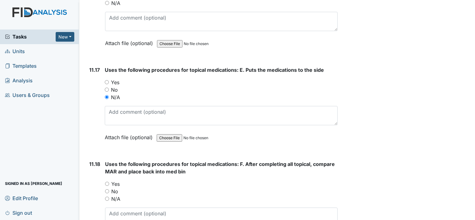
scroll to position [8538, 0]
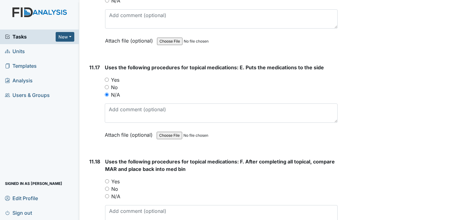
click at [109, 128] on div "Attach file (optional) You can upload .pdf, .txt, .jpg, .jpeg, .png, .csv, .xls…" at bounding box center [221, 135] width 233 height 15
click at [107, 180] on input "Yes" at bounding box center [107, 182] width 4 height 4
radio input "true"
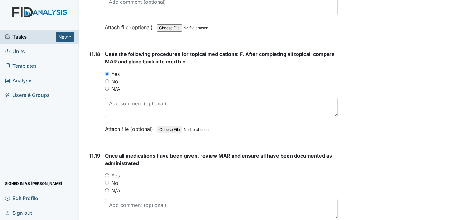
scroll to position [8646, 0]
click at [107, 173] on input "Yes" at bounding box center [107, 175] width 4 height 4
radio input "true"
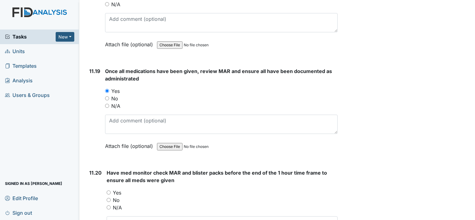
scroll to position [8733, 0]
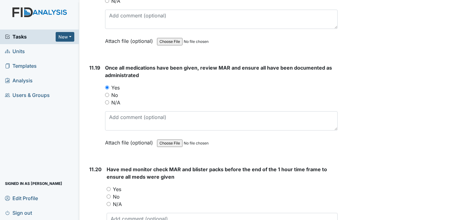
click at [109, 187] on input "Yes" at bounding box center [109, 189] width 4 height 4
radio input "true"
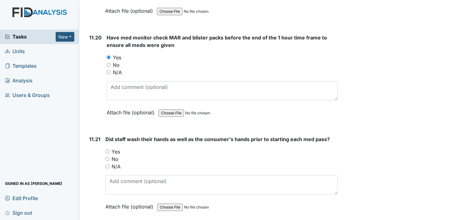
scroll to position [8870, 0]
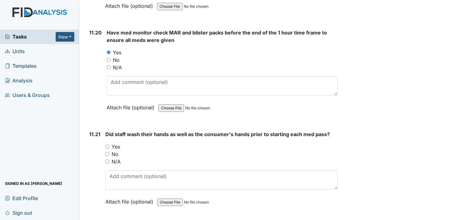
click at [106, 145] on input "Yes" at bounding box center [107, 147] width 4 height 4
radio input "true"
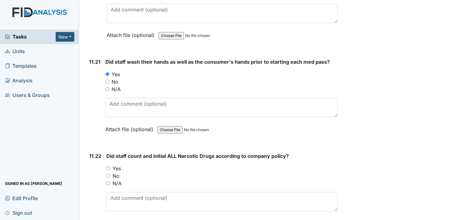
scroll to position [8943, 0]
click at [108, 166] on input "Yes" at bounding box center [108, 168] width 4 height 4
radio input "true"
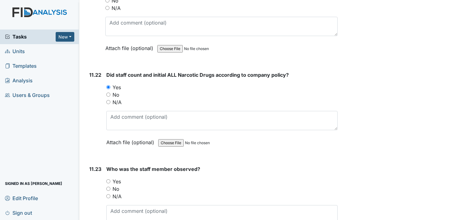
scroll to position [9025, 0]
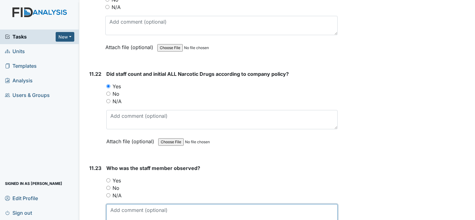
click at [122, 204] on textarea at bounding box center [221, 213] width 231 height 19
click at [123, 204] on textarea at bounding box center [221, 213] width 231 height 19
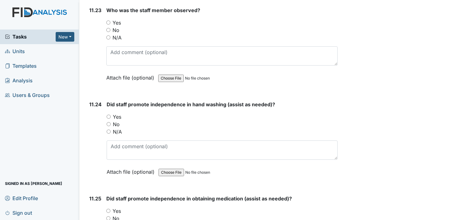
scroll to position [9218, 0]
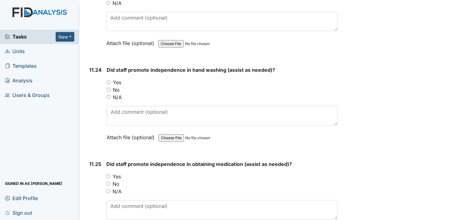
drag, startPoint x: 107, startPoint y: 144, endPoint x: 108, endPoint y: 50, distance: 94.6
click at [108, 80] on input "Yes" at bounding box center [109, 82] width 4 height 4
radio input "true"
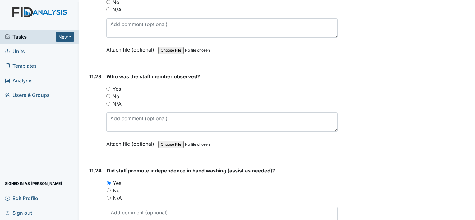
scroll to position [9111, 0]
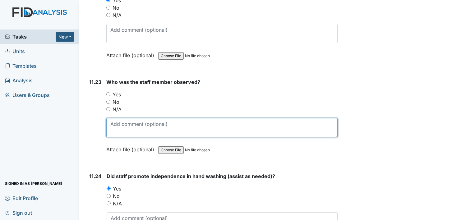
click at [124, 118] on textarea at bounding box center [221, 127] width 231 height 19
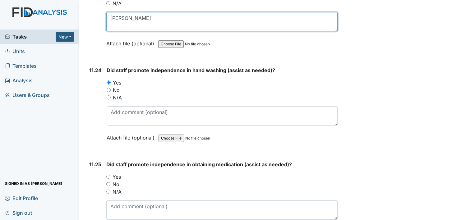
scroll to position [9218, 0]
type textarea "Corey Jones"
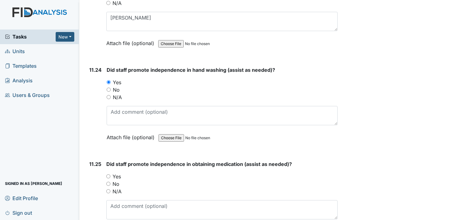
click at [110, 175] on input "Yes" at bounding box center [108, 177] width 4 height 4
radio input "true"
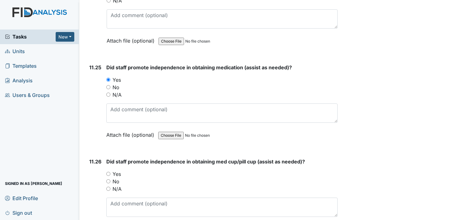
scroll to position [9316, 0]
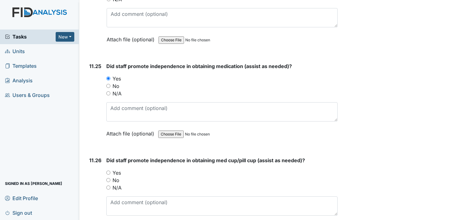
click at [109, 171] on input "Yes" at bounding box center [108, 173] width 4 height 4
radio input "true"
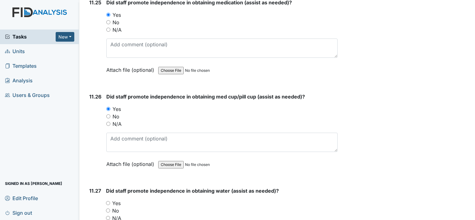
scroll to position [9385, 0]
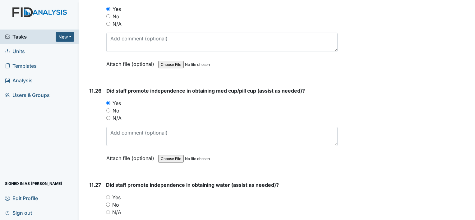
click at [108, 195] on input "Yes" at bounding box center [108, 197] width 4 height 4
radio input "true"
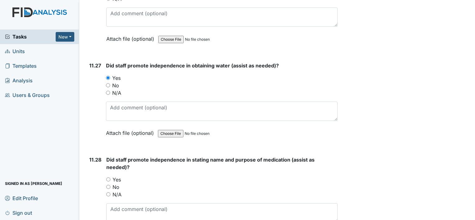
scroll to position [9506, 0]
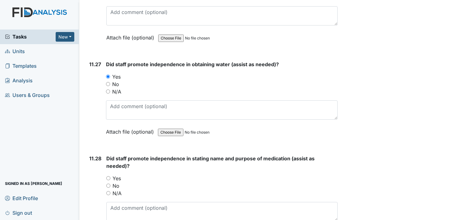
click at [108, 176] on input "Yes" at bounding box center [108, 178] width 4 height 4
radio input "true"
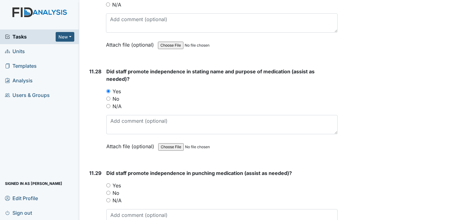
scroll to position [9596, 0]
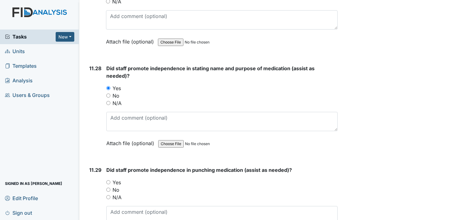
click at [109, 180] on input "Yes" at bounding box center [108, 182] width 4 height 4
radio input "true"
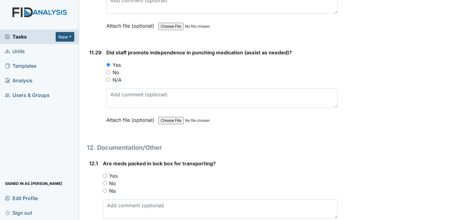
scroll to position [9718, 0]
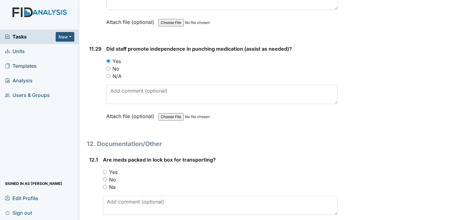
click at [106, 170] on input "Yes" at bounding box center [105, 172] width 4 height 4
radio input "true"
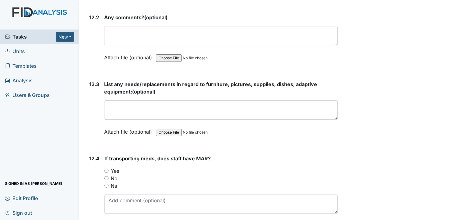
scroll to position [9960, 0]
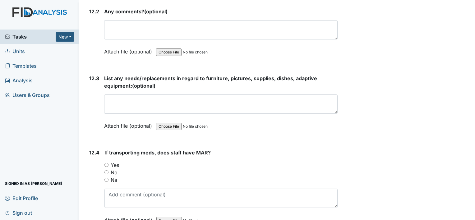
click at [108, 163] on input "Yes" at bounding box center [107, 165] width 4 height 4
radio input "true"
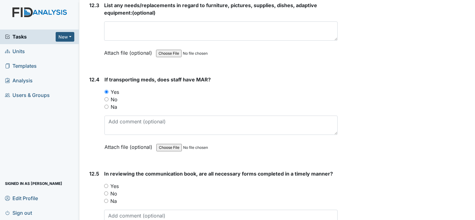
scroll to position [10036, 0]
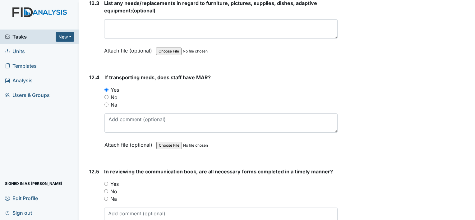
click at [107, 182] on input "Yes" at bounding box center [106, 184] width 4 height 4
radio input "true"
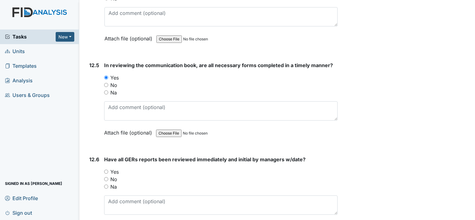
scroll to position [10146, 0]
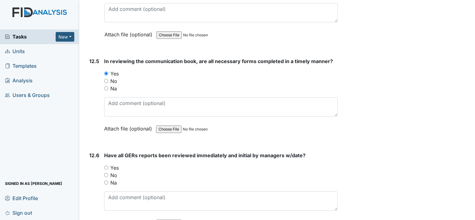
click at [107, 166] on input "Yes" at bounding box center [106, 168] width 4 height 4
radio input "true"
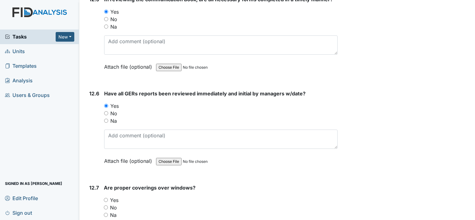
scroll to position [10209, 0]
click at [108, 118] on input "Na" at bounding box center [106, 120] width 4 height 4
radio input "true"
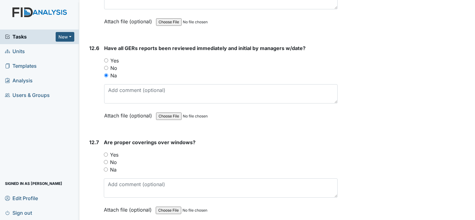
scroll to position [10254, 0]
click at [107, 152] on input "Yes" at bounding box center [106, 154] width 4 height 4
radio input "true"
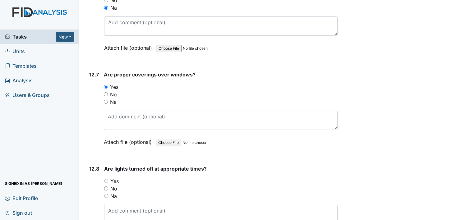
scroll to position [10322, 0]
click at [106, 179] on input "Yes" at bounding box center [106, 181] width 4 height 4
radio input "true"
click at [107, 179] on input "Yes" at bounding box center [106, 181] width 4 height 4
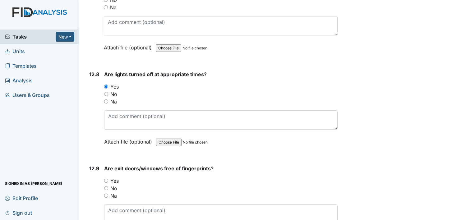
radio input "true"
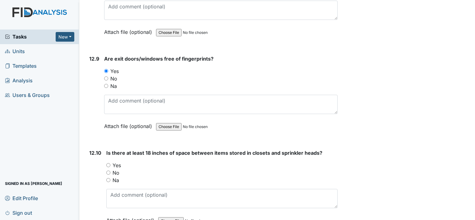
scroll to position [10526, 0]
click at [108, 163] on input "Yes" at bounding box center [108, 165] width 4 height 4
radio input "true"
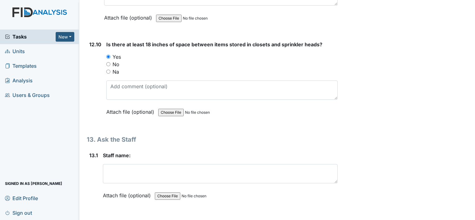
scroll to position [10635, 0]
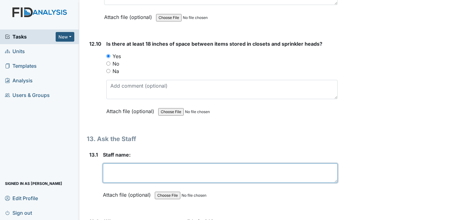
click at [118, 164] on textarea at bounding box center [220, 173] width 235 height 19
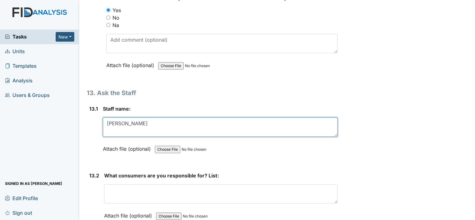
scroll to position [10685, 0]
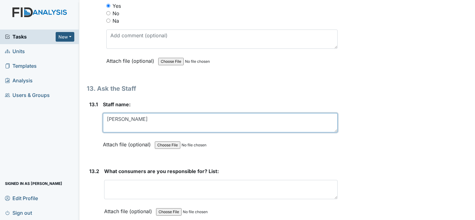
type textarea "Corey Jones"
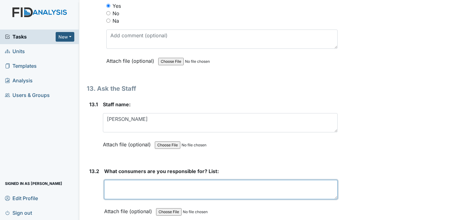
click at [119, 180] on textarea at bounding box center [221, 189] width 234 height 19
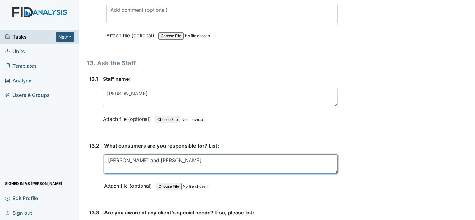
scroll to position [10713, 0]
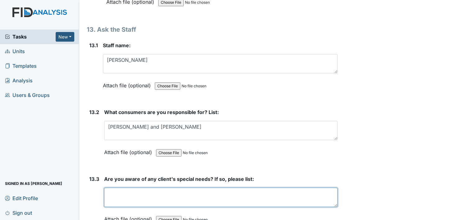
scroll to position [10745, 0]
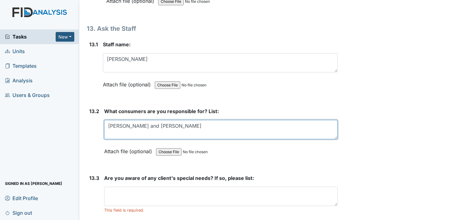
type textarea "Leroy, Rodney and Jessie"
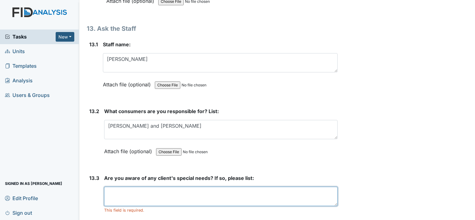
click at [129, 187] on textarea at bounding box center [221, 196] width 234 height 19
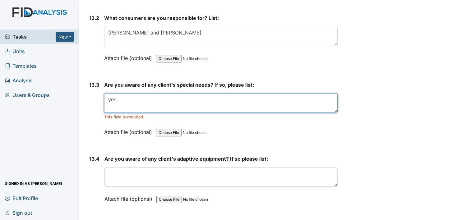
scroll to position [10841, 0]
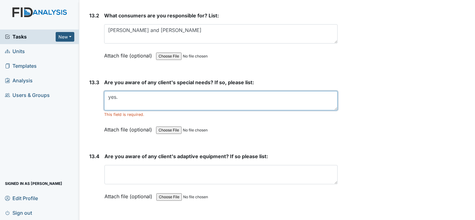
type textarea "yes."
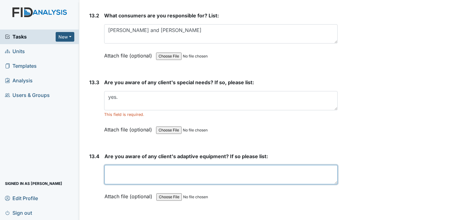
click at [117, 165] on textarea at bounding box center [221, 174] width 233 height 19
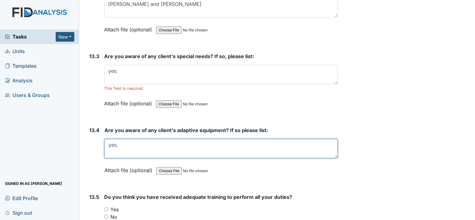
scroll to position [10874, 0]
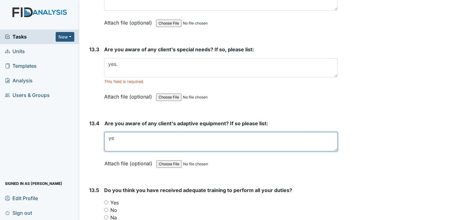
type textarea "y"
type textarea "J"
type textarea "All but GW wear adult bib"
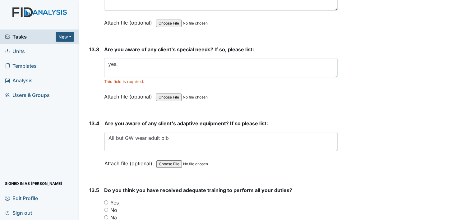
click at [106, 201] on input "Yes" at bounding box center [106, 203] width 4 height 4
radio input "true"
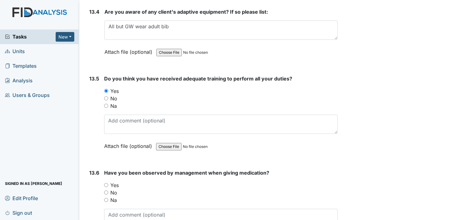
scroll to position [10986, 0]
click at [105, 183] on input "Yes" at bounding box center [106, 185] width 4 height 4
radio input "true"
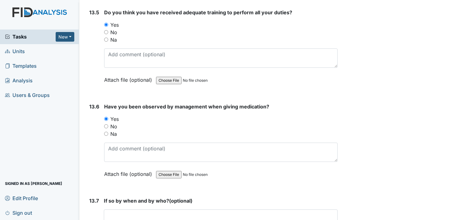
scroll to position [11053, 0]
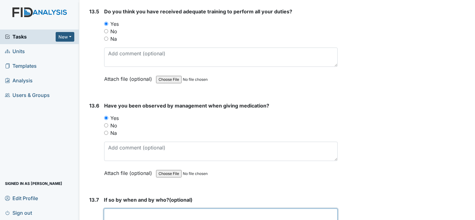
click at [145, 209] on textarea at bounding box center [221, 218] width 234 height 19
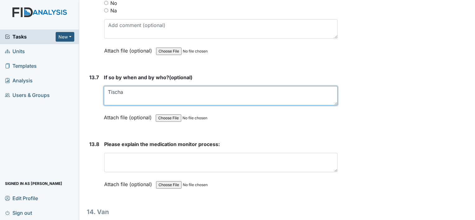
scroll to position [11178, 0]
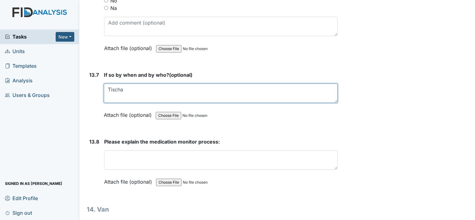
type textarea "Tischa"
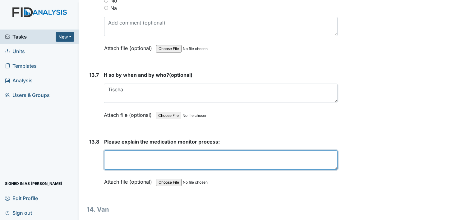
click at [131, 151] on textarea at bounding box center [221, 160] width 234 height 19
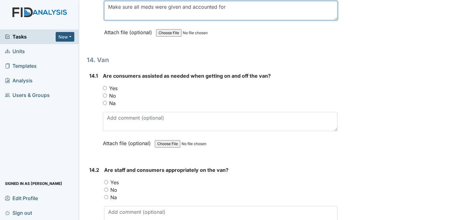
scroll to position [11327, 0]
type textarea "Make sure all meds were given and accounted for"
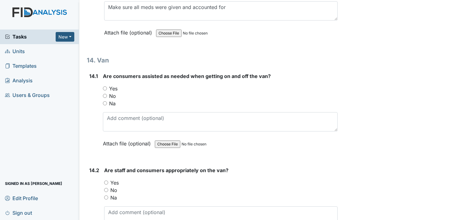
click at [106, 86] on input "Yes" at bounding box center [105, 88] width 4 height 4
radio input "true"
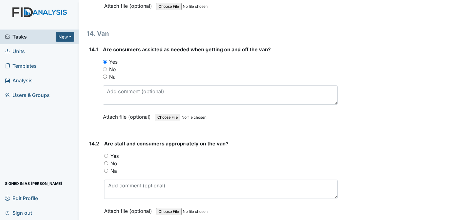
scroll to position [11360, 0]
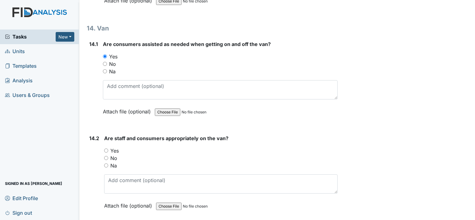
click at [107, 149] on input "Yes" at bounding box center [106, 151] width 4 height 4
radio input "true"
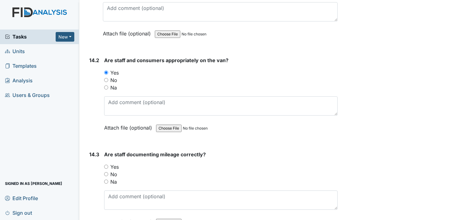
scroll to position [11438, 0]
click at [108, 164] on input "Yes" at bounding box center [106, 166] width 4 height 4
radio input "true"
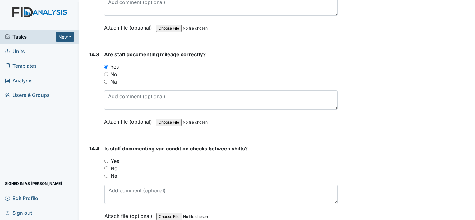
scroll to position [11538, 0]
click at [108, 159] on input "Yes" at bounding box center [107, 161] width 4 height 4
radio input "true"
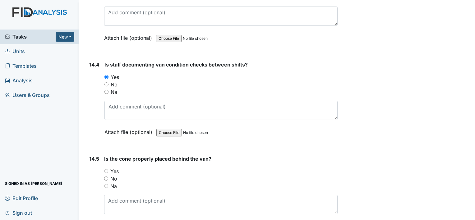
scroll to position [11628, 0]
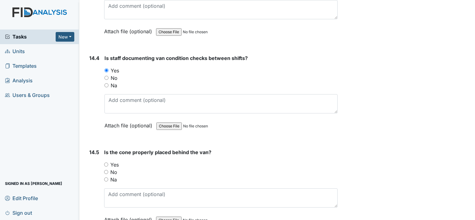
click at [108, 163] on input "Yes" at bounding box center [106, 165] width 4 height 4
radio input "true"
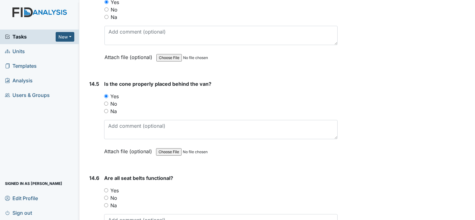
scroll to position [11713, 0]
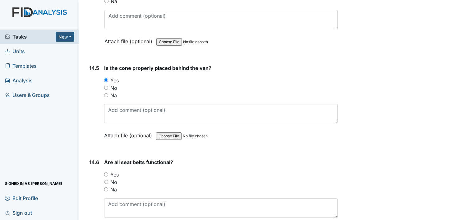
click at [111, 171] on label "Yes" at bounding box center [114, 174] width 8 height 7
click at [108, 173] on input "Yes" at bounding box center [106, 175] width 4 height 4
radio input "true"
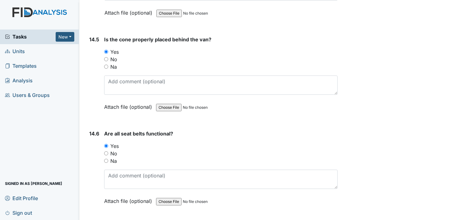
scroll to position [11789, 0]
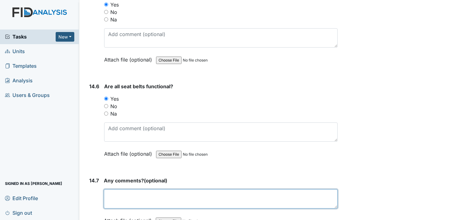
click at [132, 189] on textarea at bounding box center [221, 198] width 234 height 19
type textarea "None"
